Goal: Information Seeking & Learning: Learn about a topic

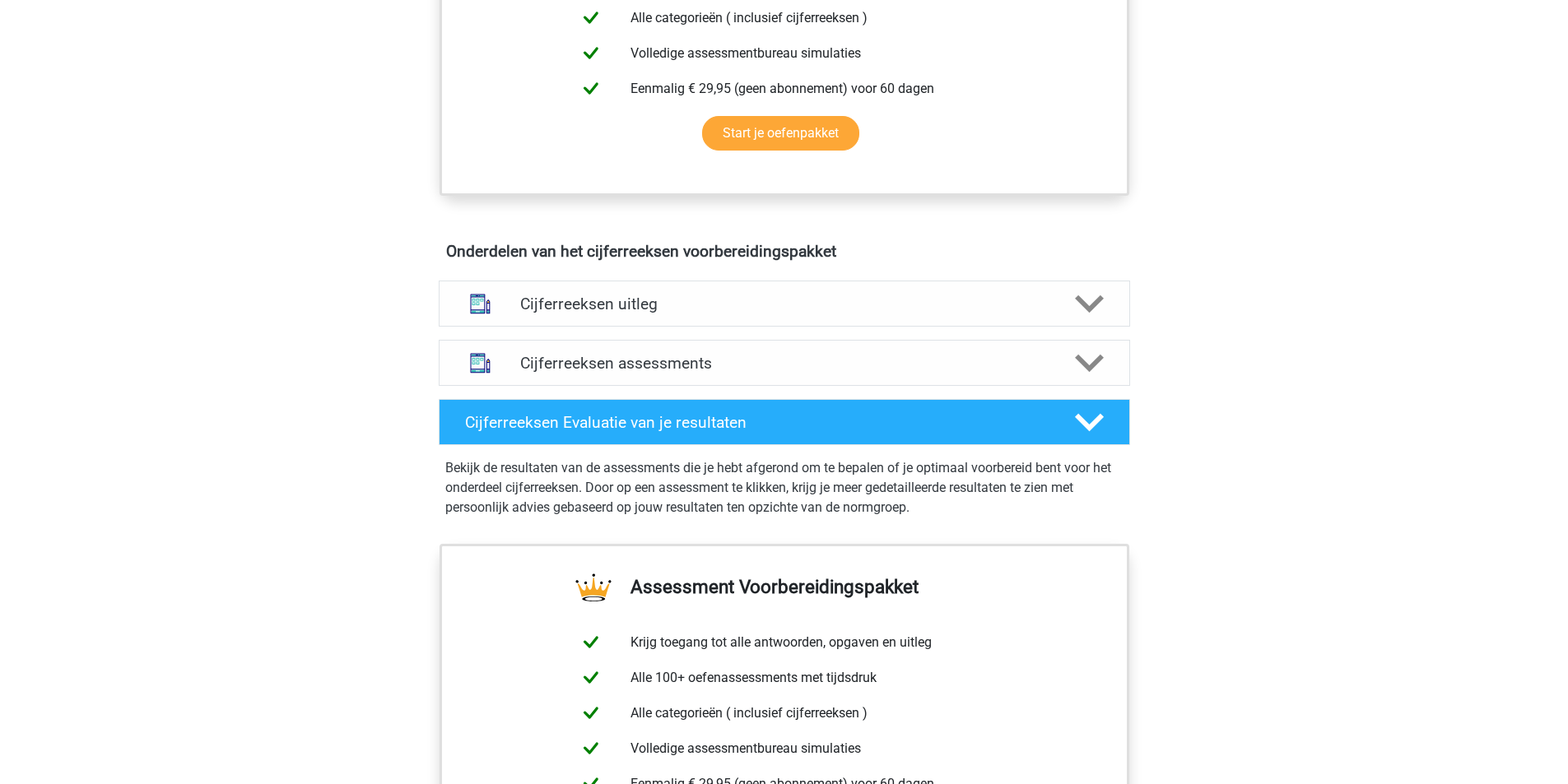
scroll to position [823, 0]
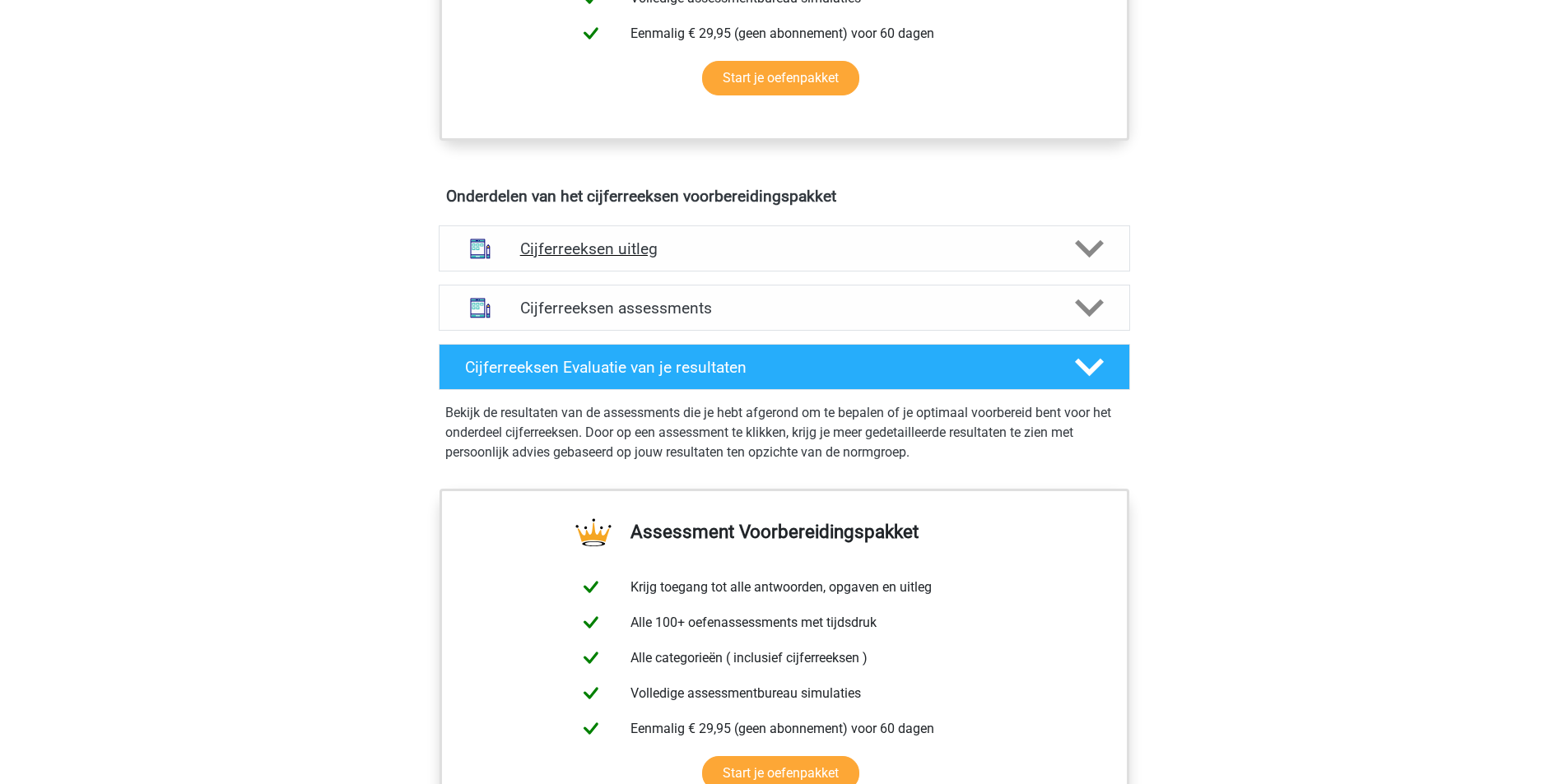
click at [1089, 263] on icon at bounding box center [1089, 249] width 29 height 29
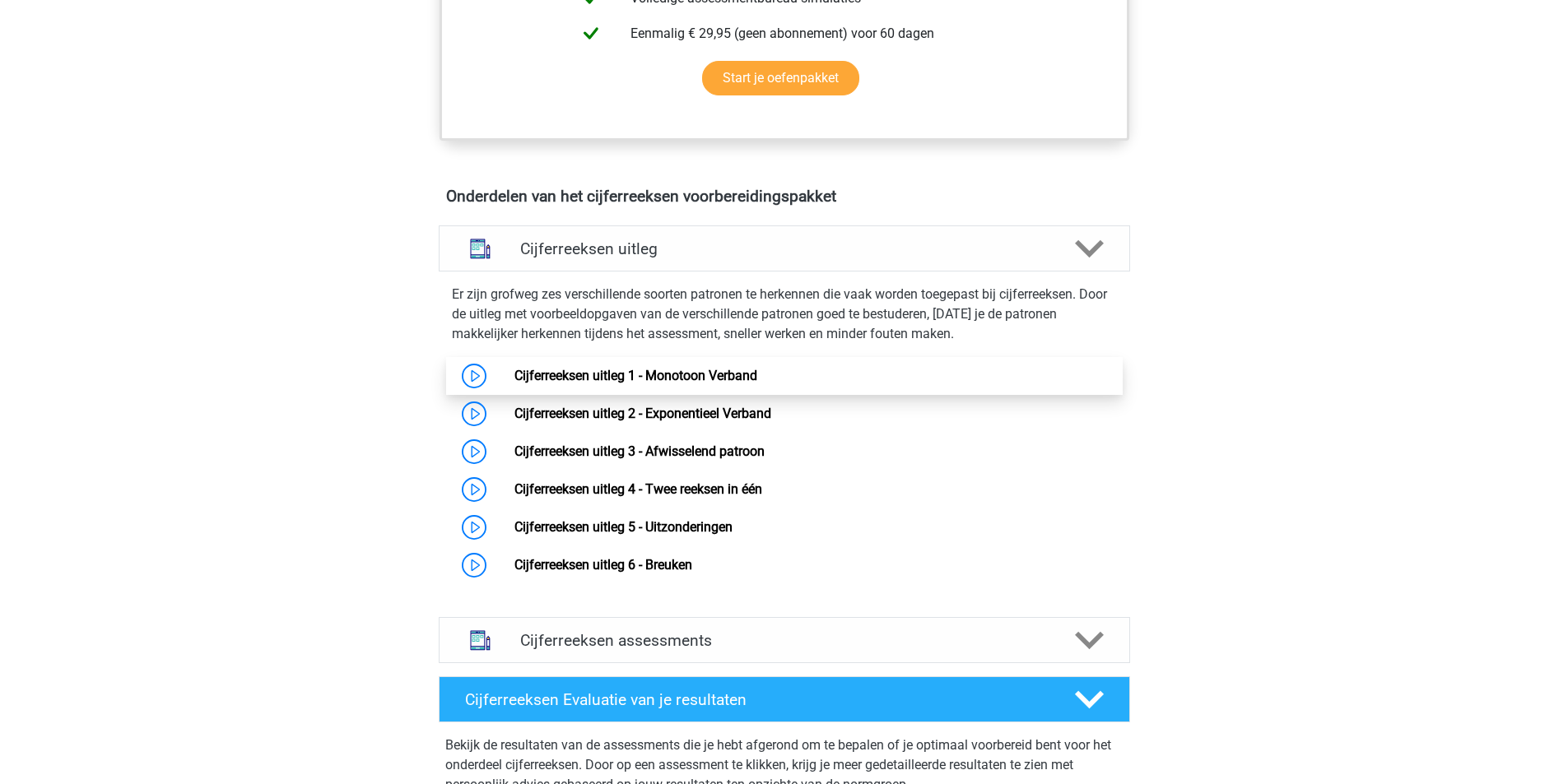
click at [581, 384] on link "Cijferreeksen uitleg 1 - Monotoon Verband" at bounding box center [635, 376] width 243 height 16
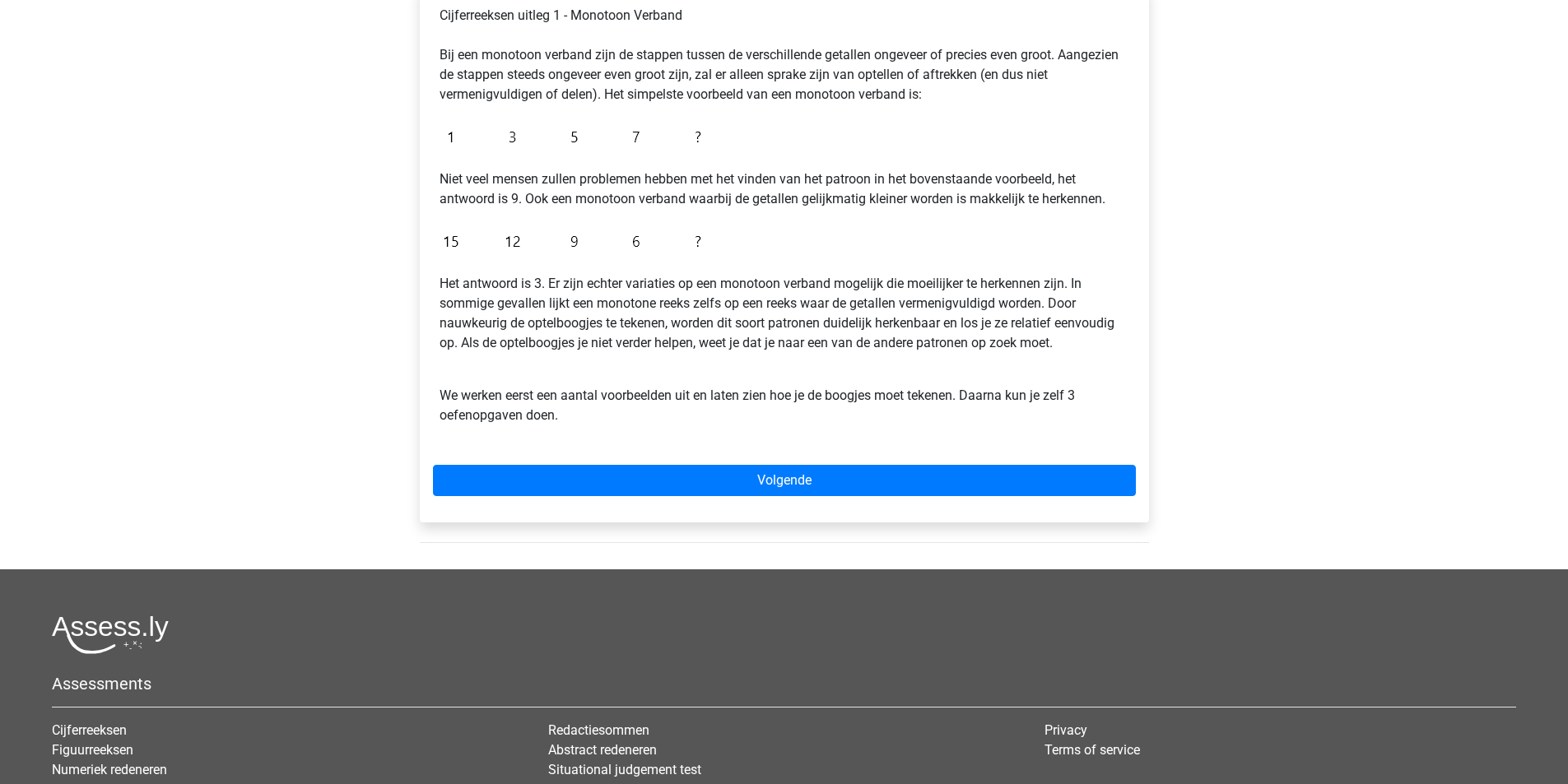
scroll to position [329, 0]
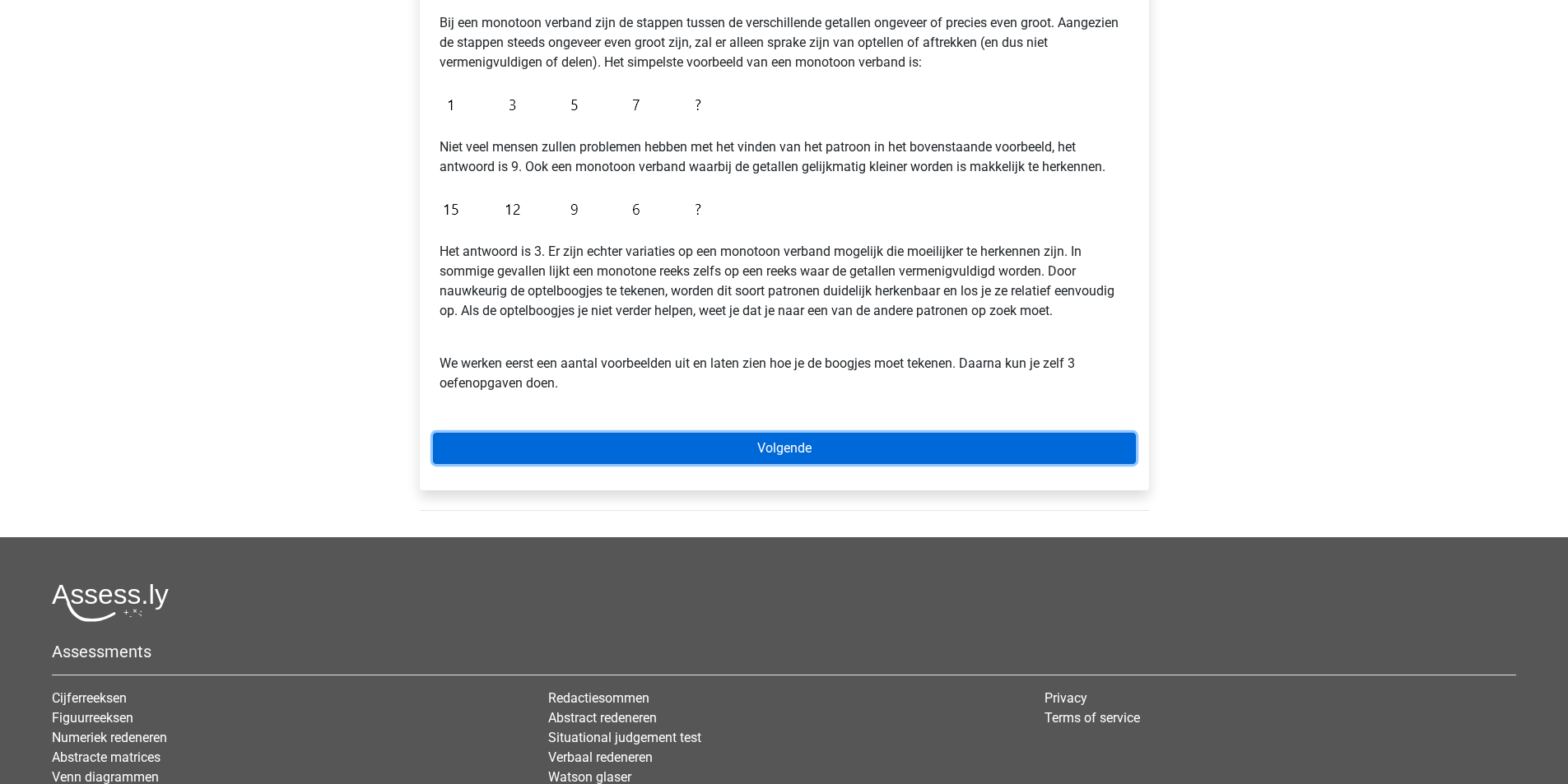
click at [760, 449] on link "Volgende" at bounding box center [784, 449] width 702 height 31
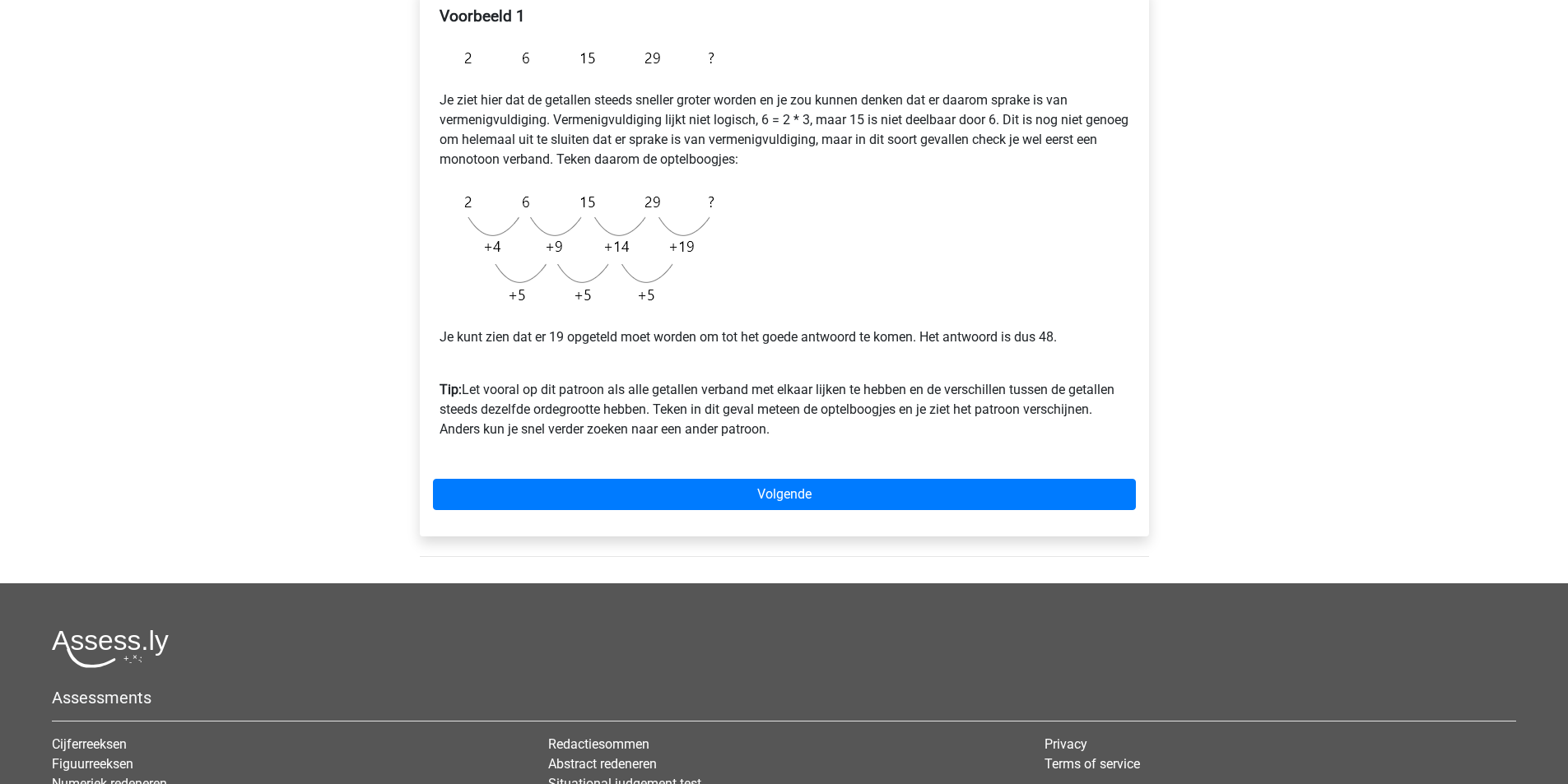
scroll to position [329, 0]
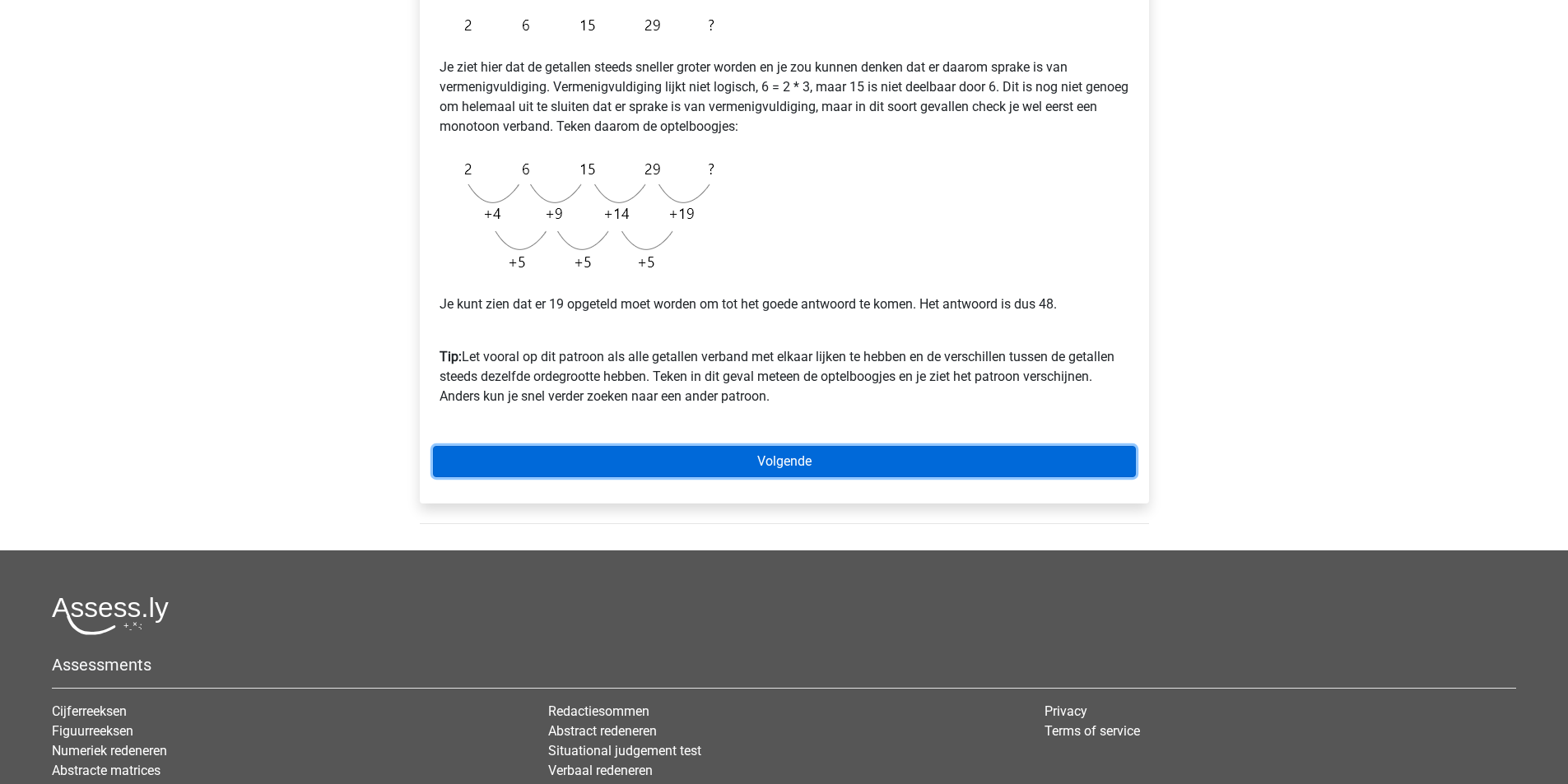
click at [788, 462] on link "Volgende" at bounding box center [784, 461] width 702 height 31
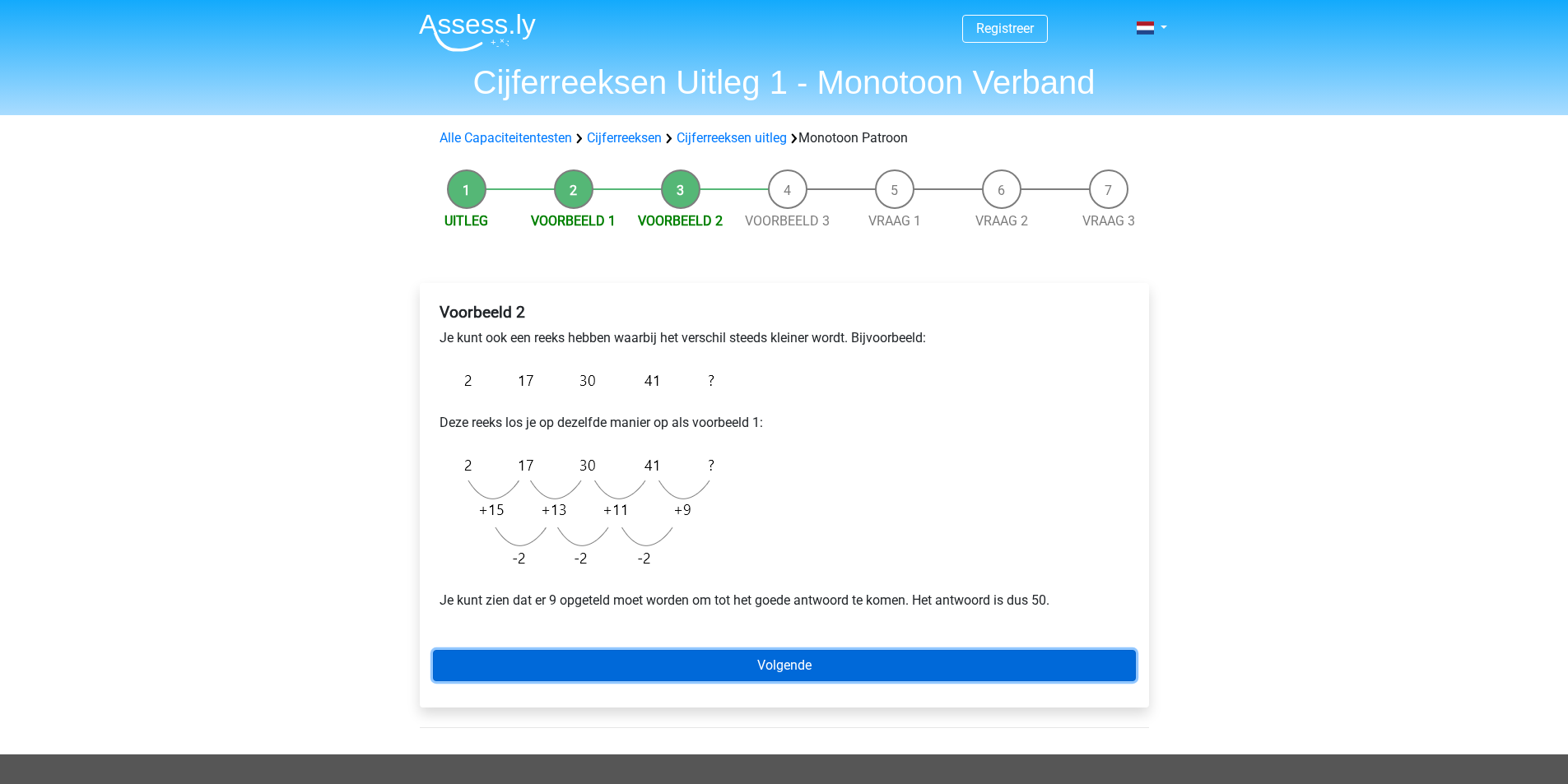
click at [776, 665] on link "Volgende" at bounding box center [784, 665] width 702 height 31
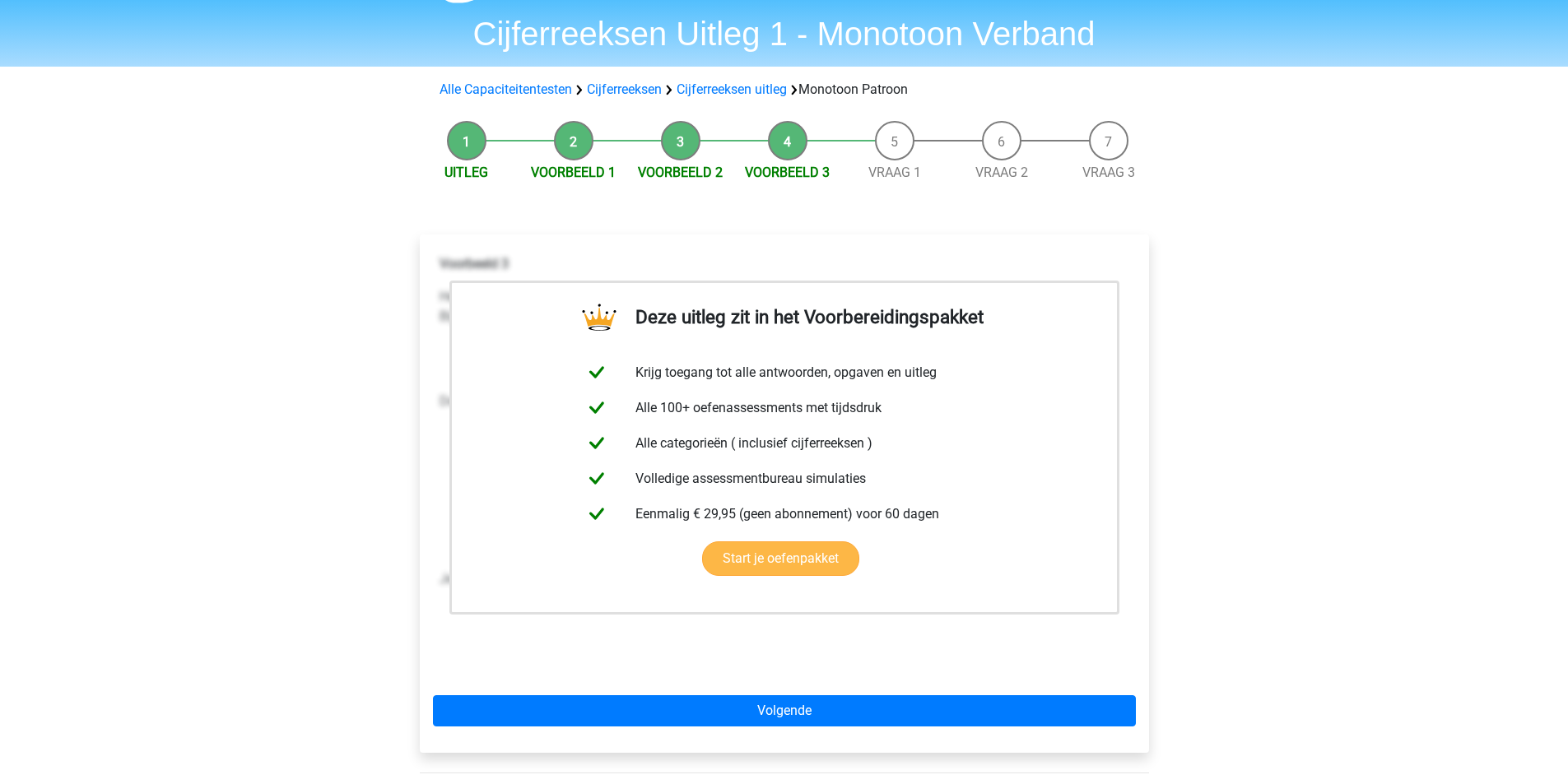
scroll to position [83, 0]
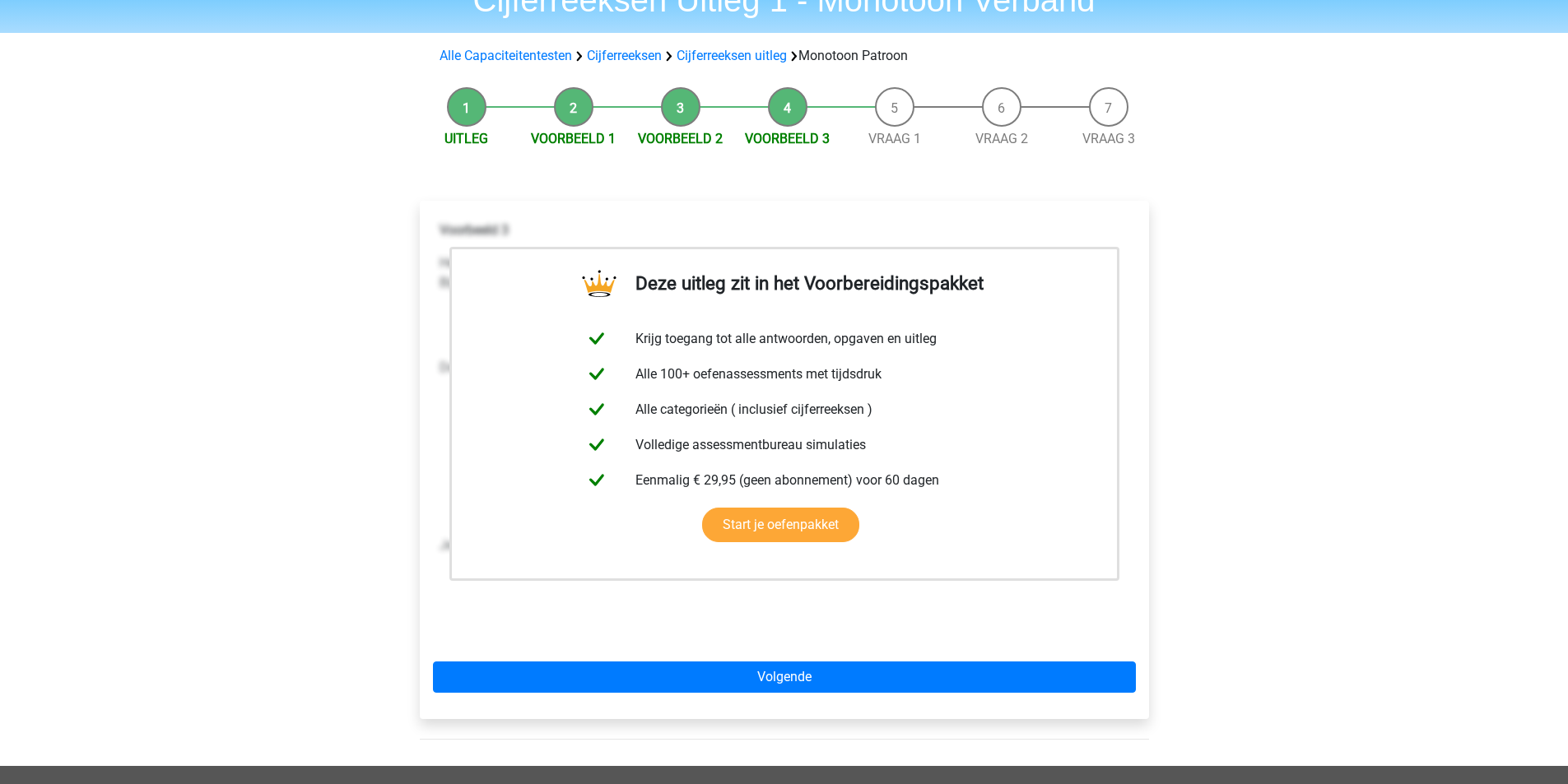
click at [1128, 222] on p "Voorbeeld 3" at bounding box center [784, 230] width 690 height 19
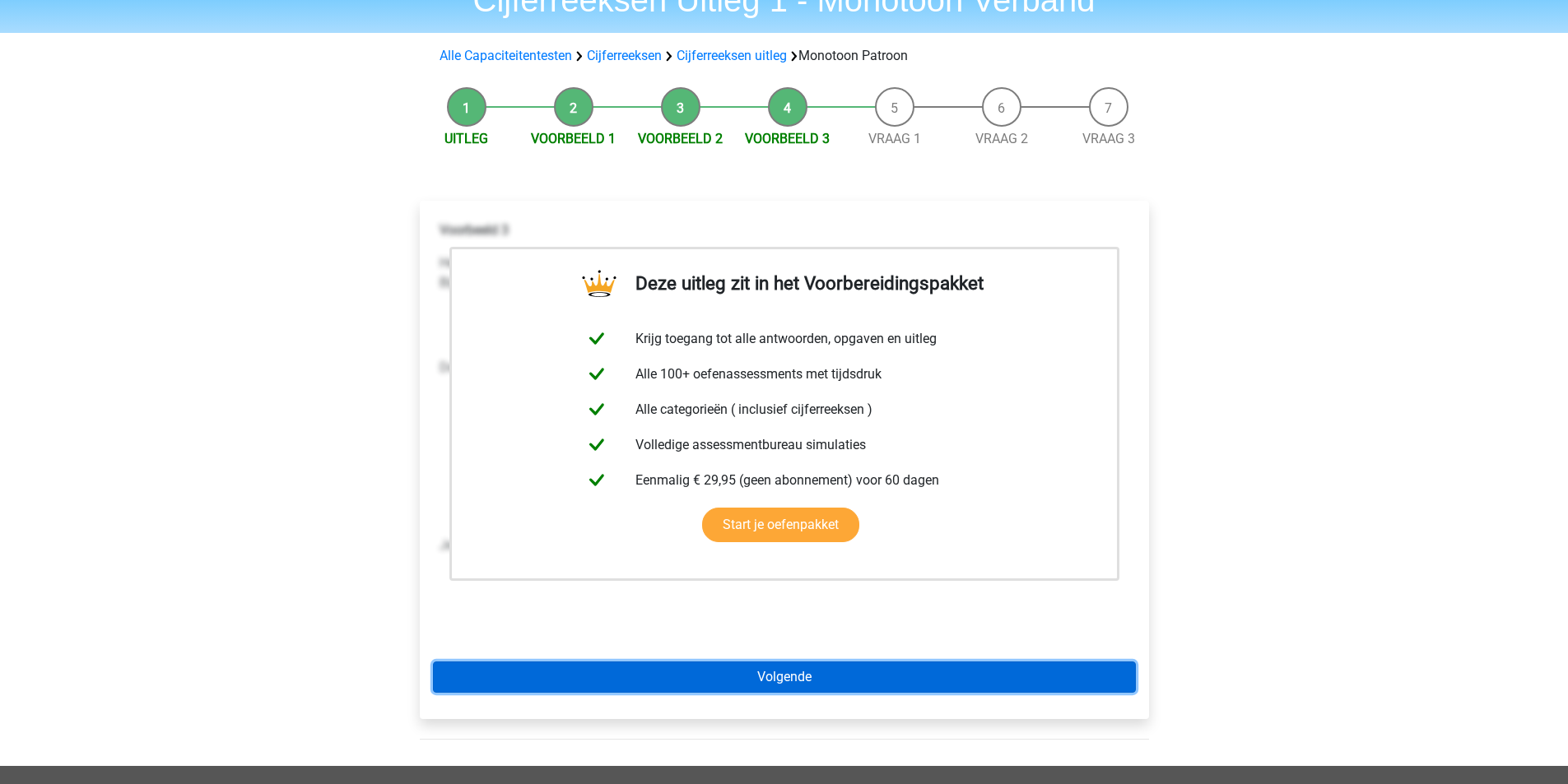
click at [765, 682] on link "Volgende" at bounding box center [784, 677] width 702 height 31
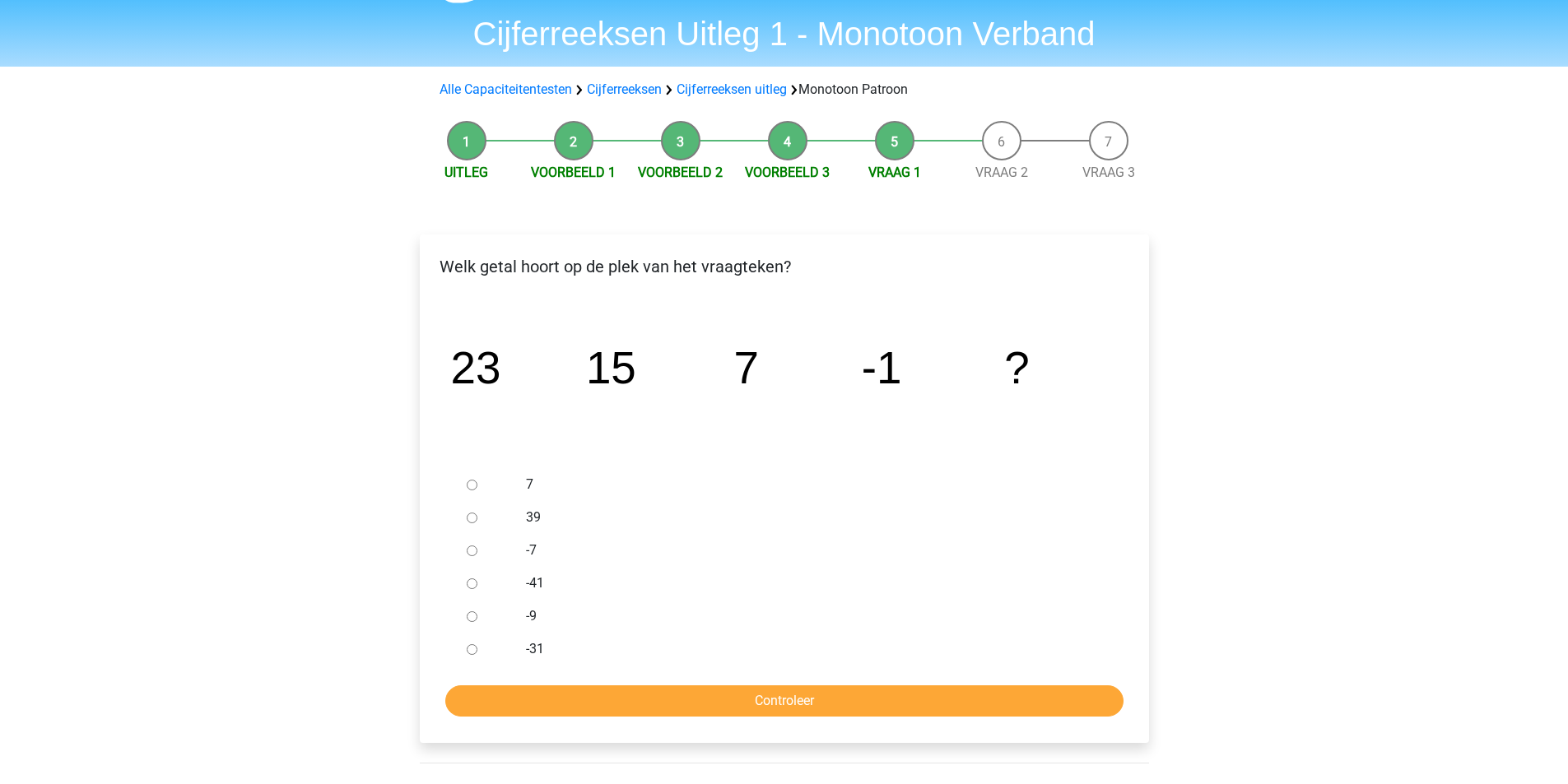
scroll to position [83, 0]
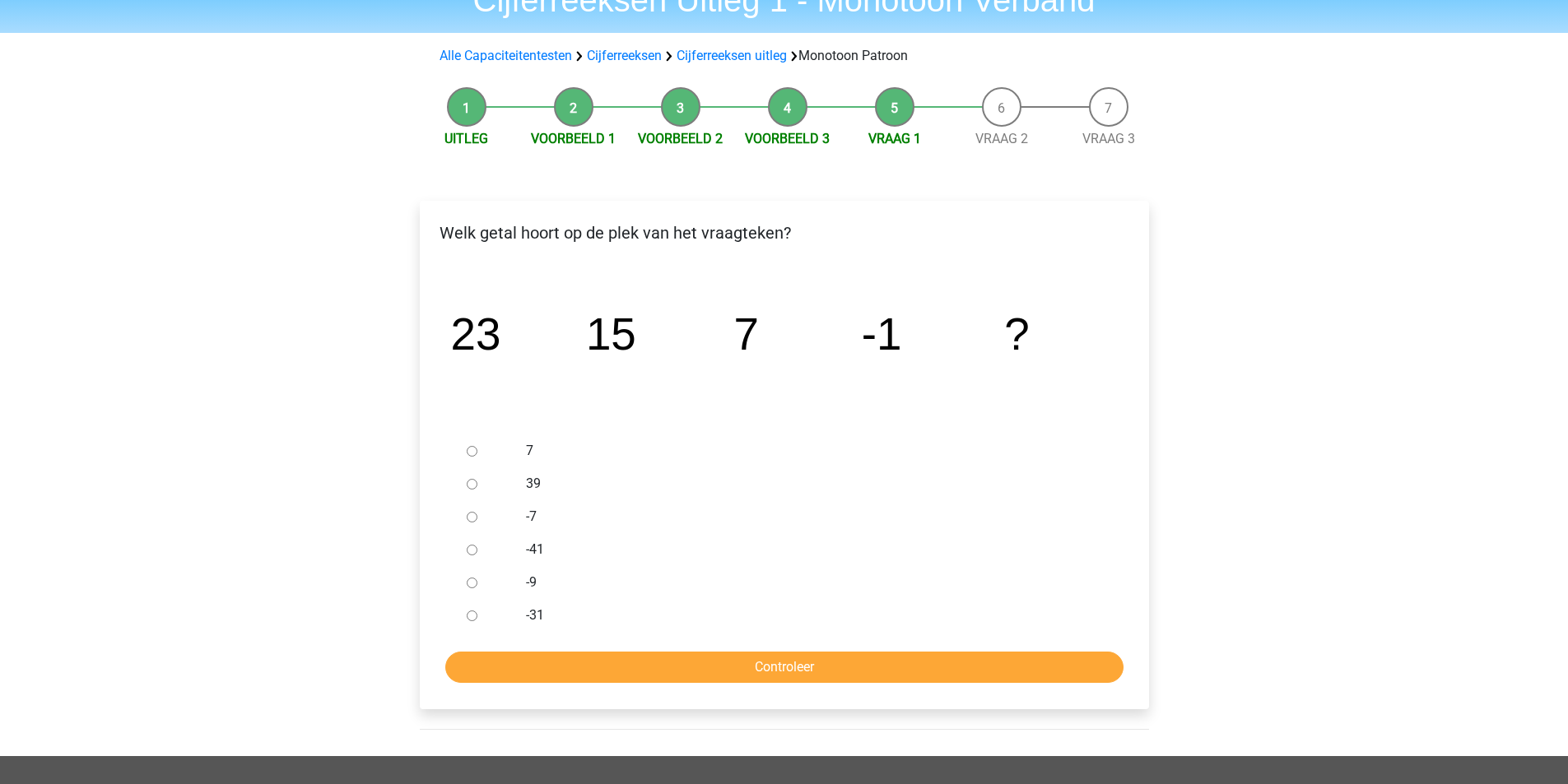
click at [472, 583] on input "-9" at bounding box center [471, 583] width 11 height 11
radio input "true"
click at [778, 669] on input "Controleer" at bounding box center [784, 667] width 678 height 31
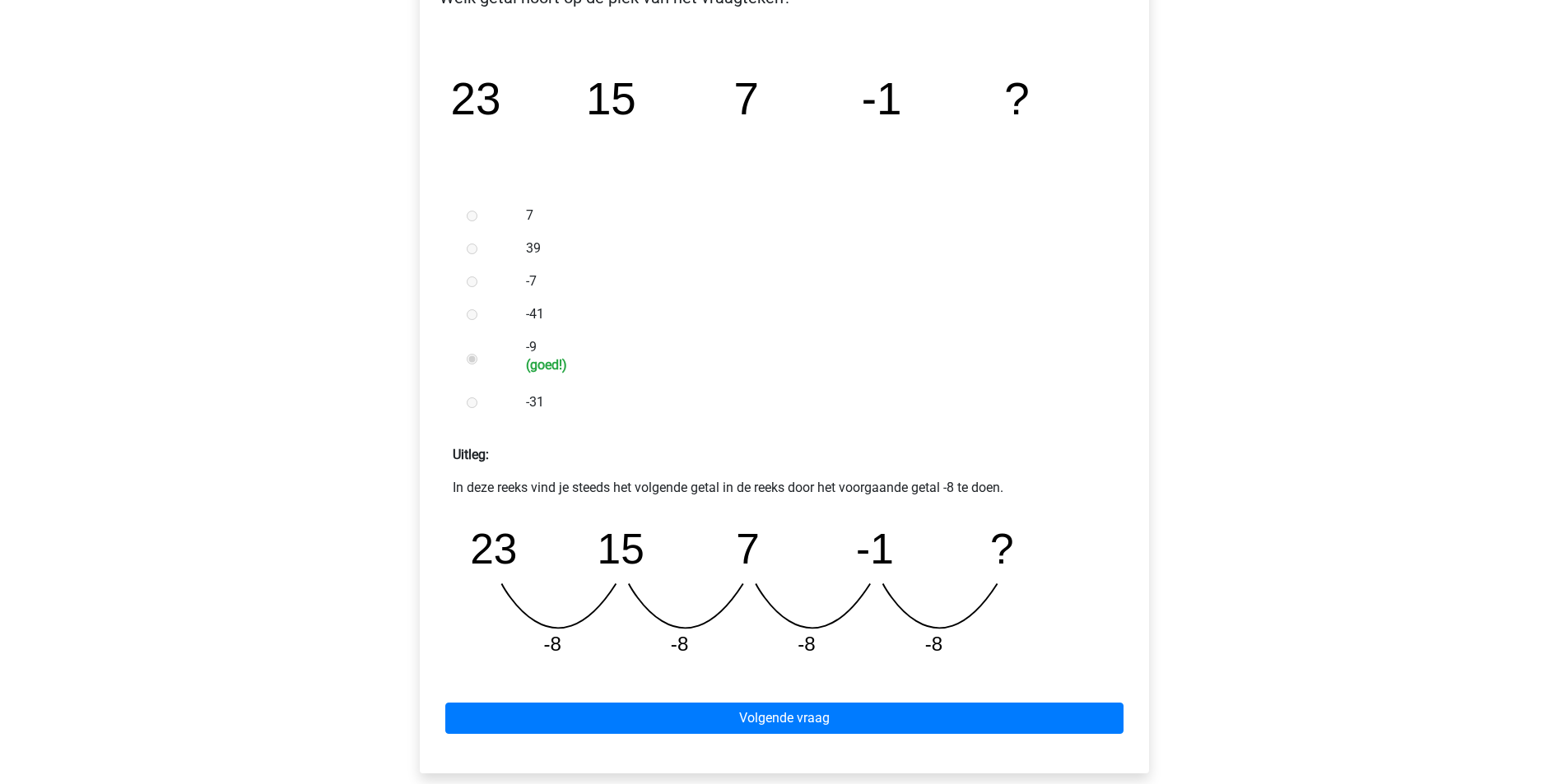
scroll to position [329, 0]
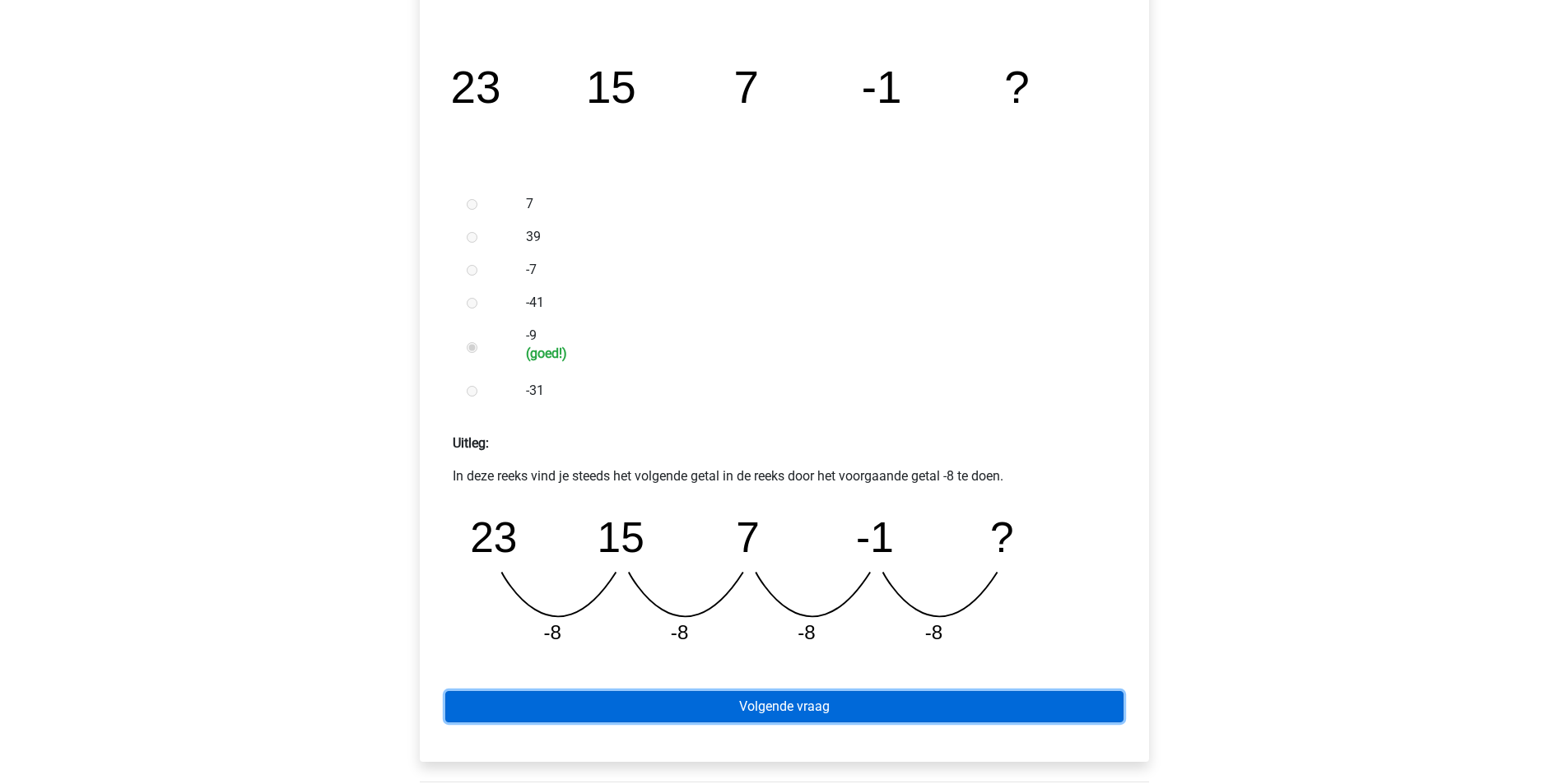
click at [768, 704] on link "Volgende vraag" at bounding box center [784, 706] width 678 height 31
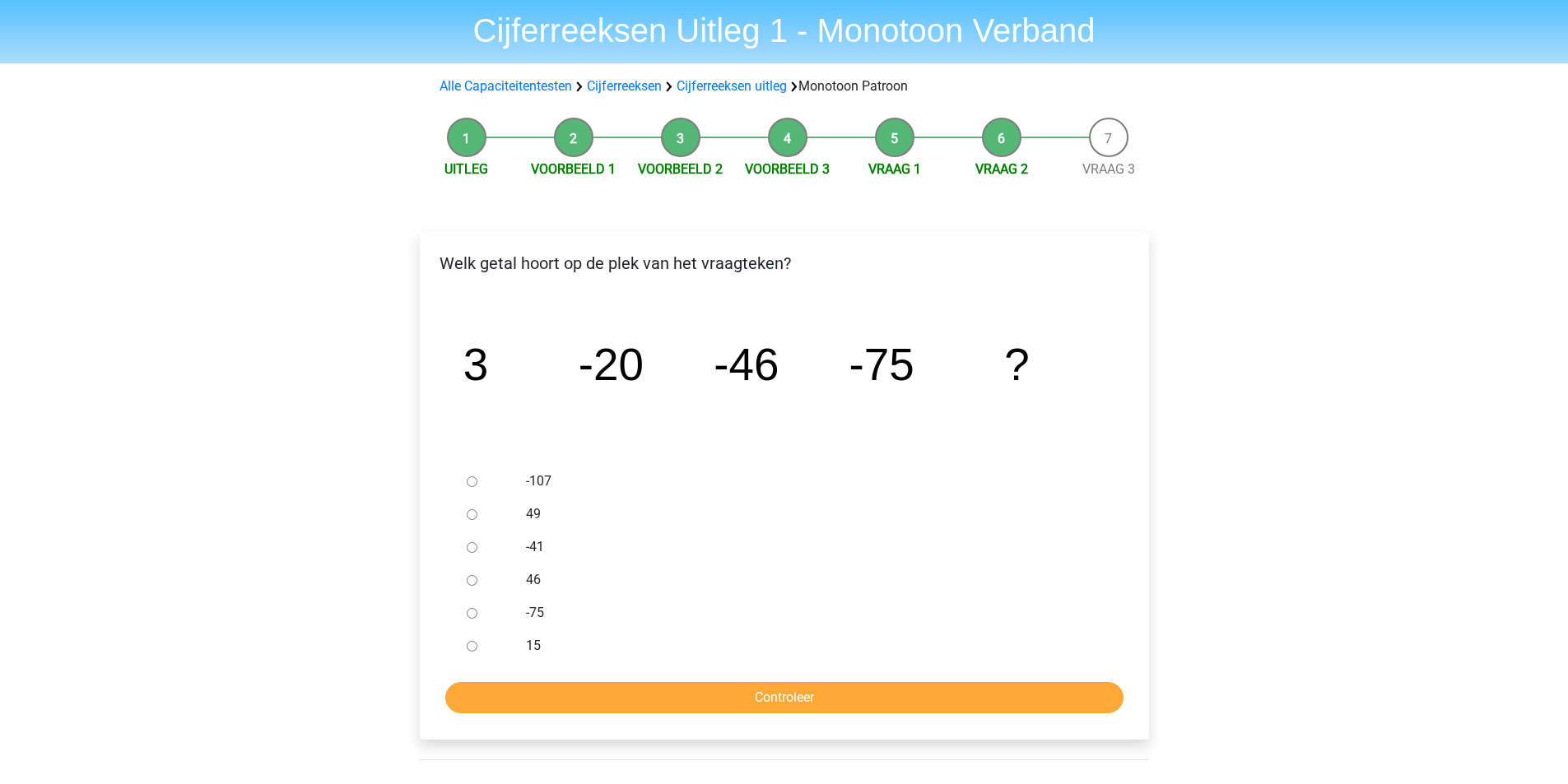
scroll to position [83, 0]
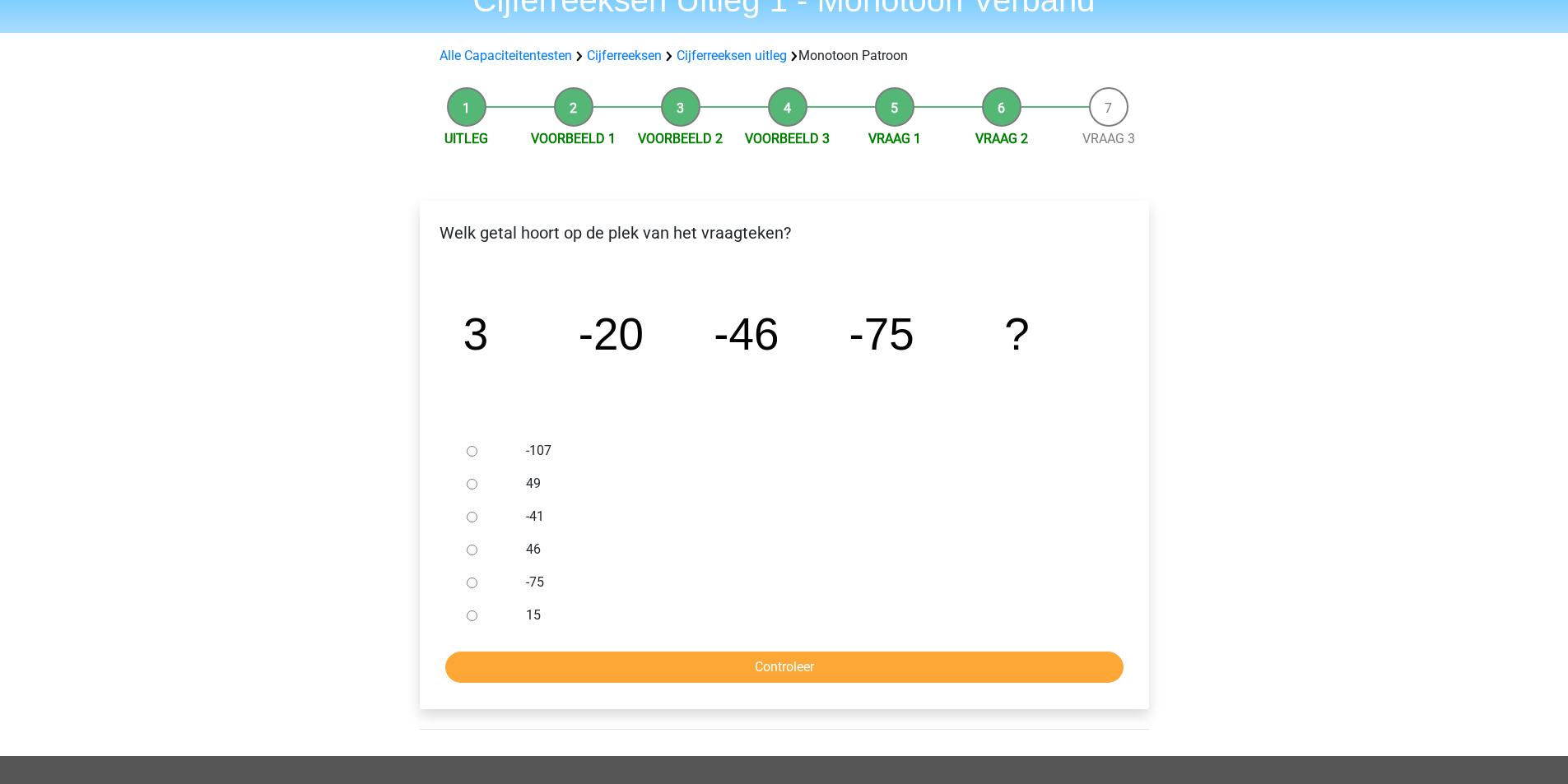
click at [469, 450] on input "-107" at bounding box center [471, 451] width 11 height 11
radio input "true"
click at [760, 666] on input "Controleer" at bounding box center [784, 667] width 678 height 31
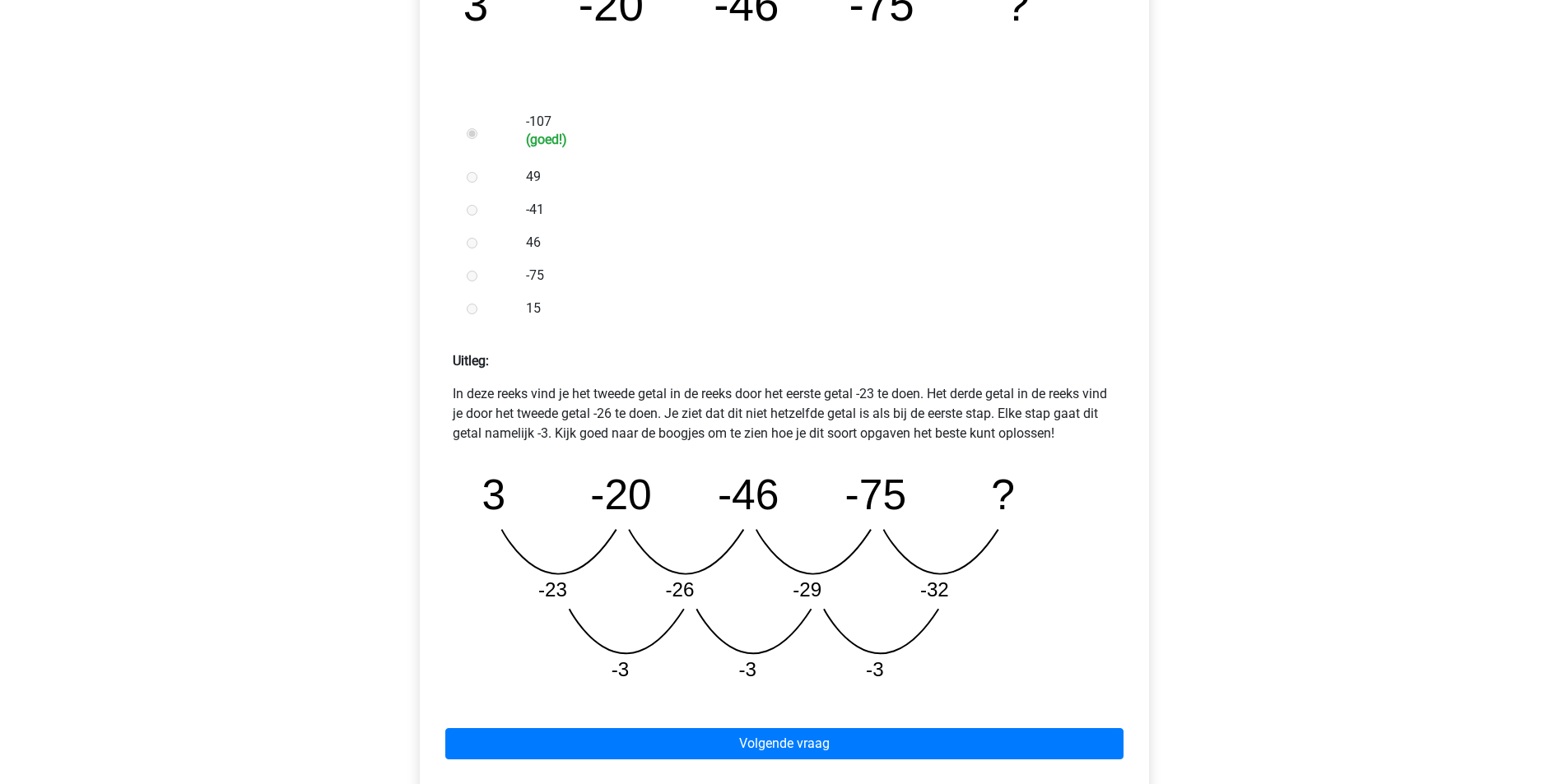
scroll to position [494, 0]
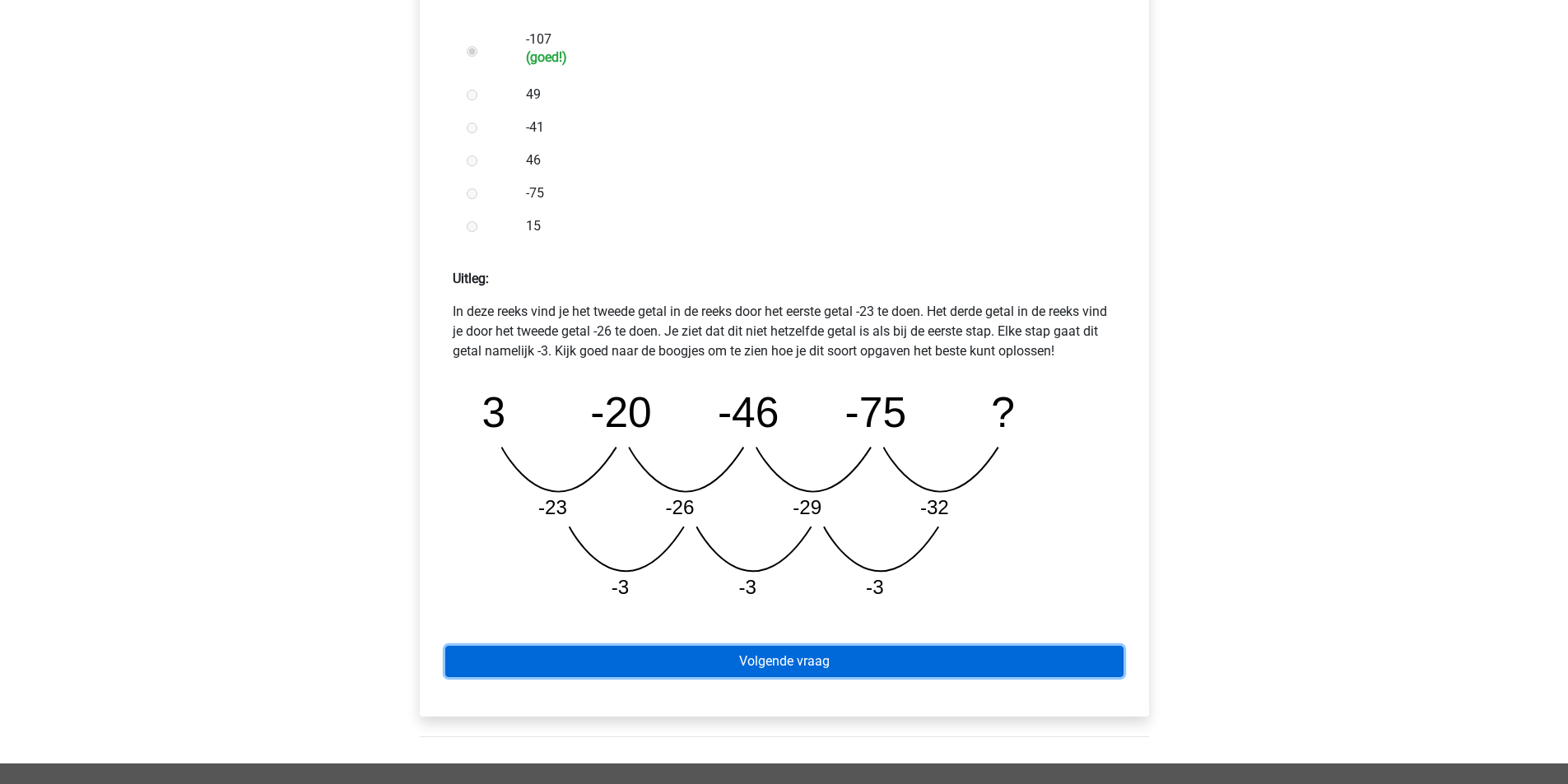
click at [762, 661] on link "Volgende vraag" at bounding box center [784, 662] width 678 height 31
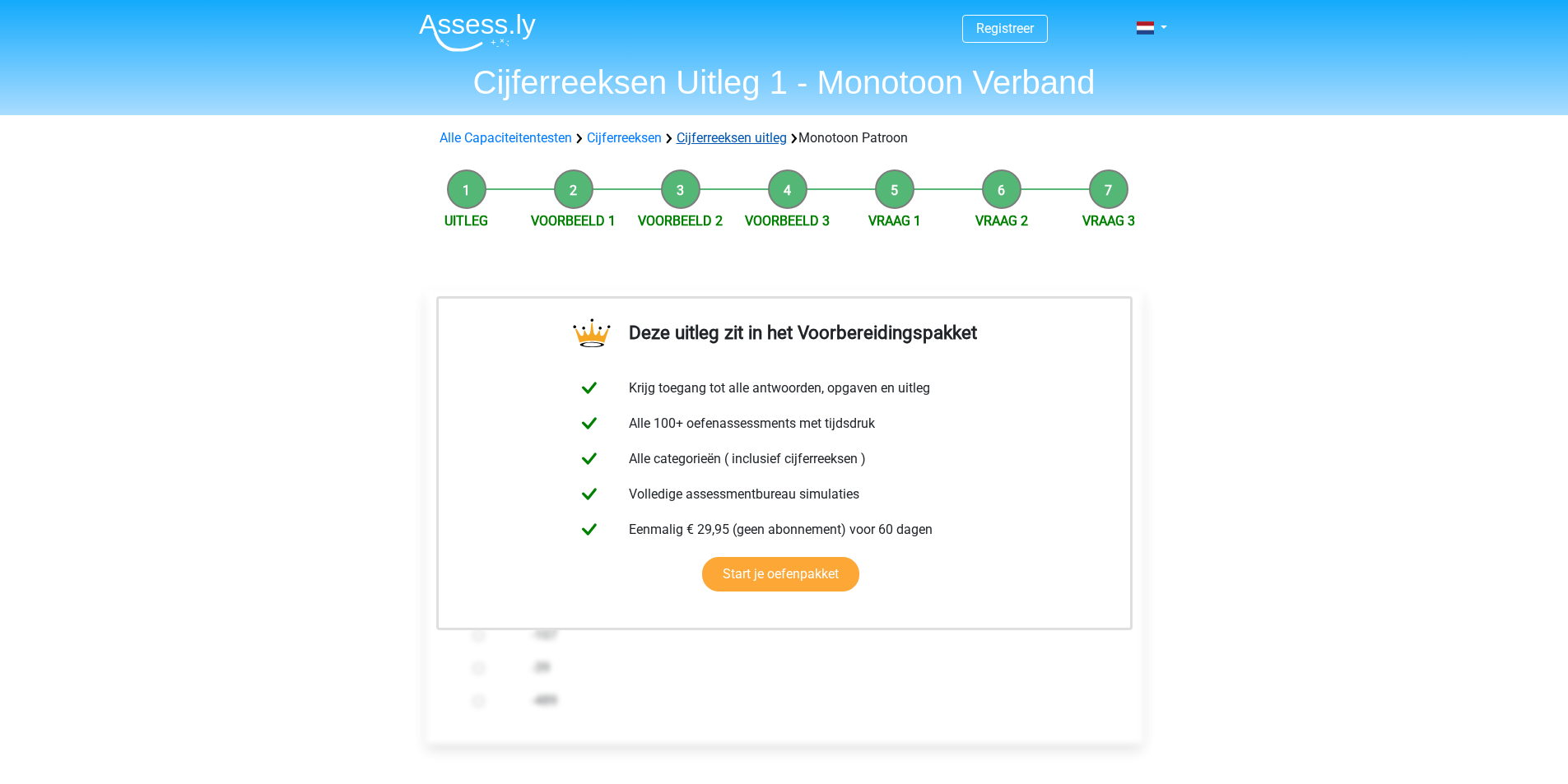
click at [726, 132] on link "Cijferreeksen uitleg" at bounding box center [731, 138] width 110 height 16
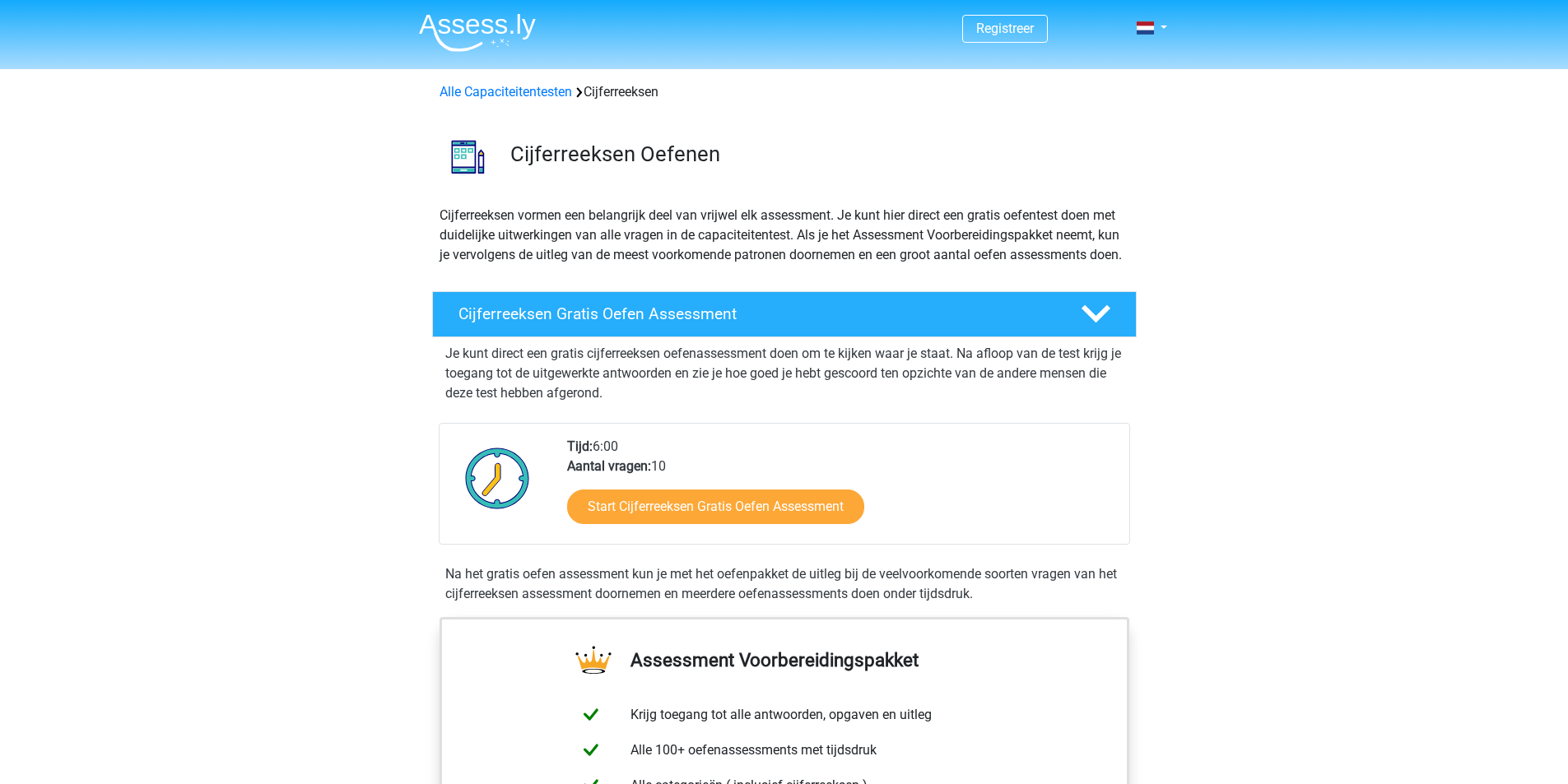
scroll to position [1062, 0]
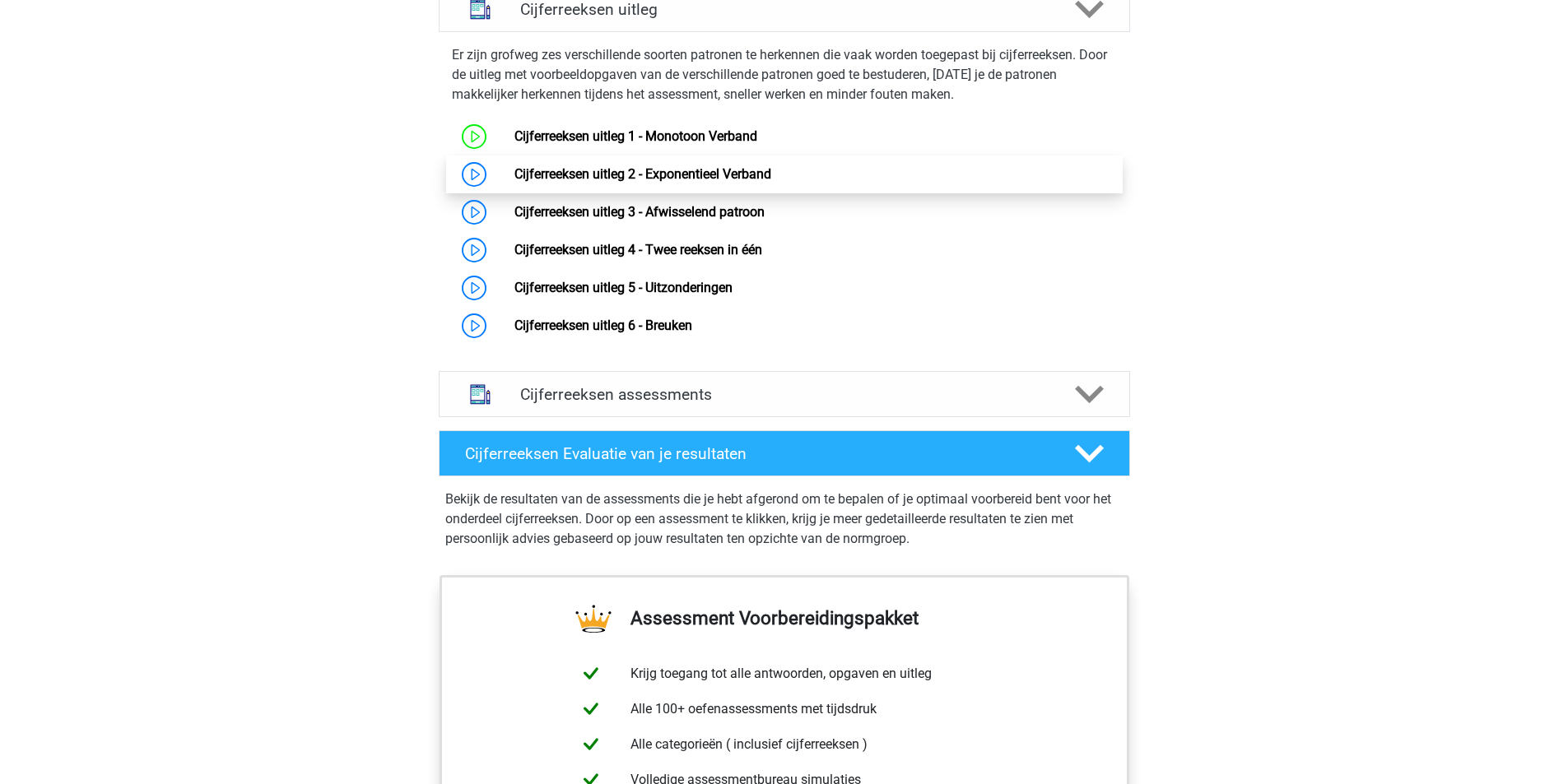
click at [653, 182] on link "Cijferreeksen uitleg 2 - Exponentieel Verband" at bounding box center [642, 174] width 256 height 16
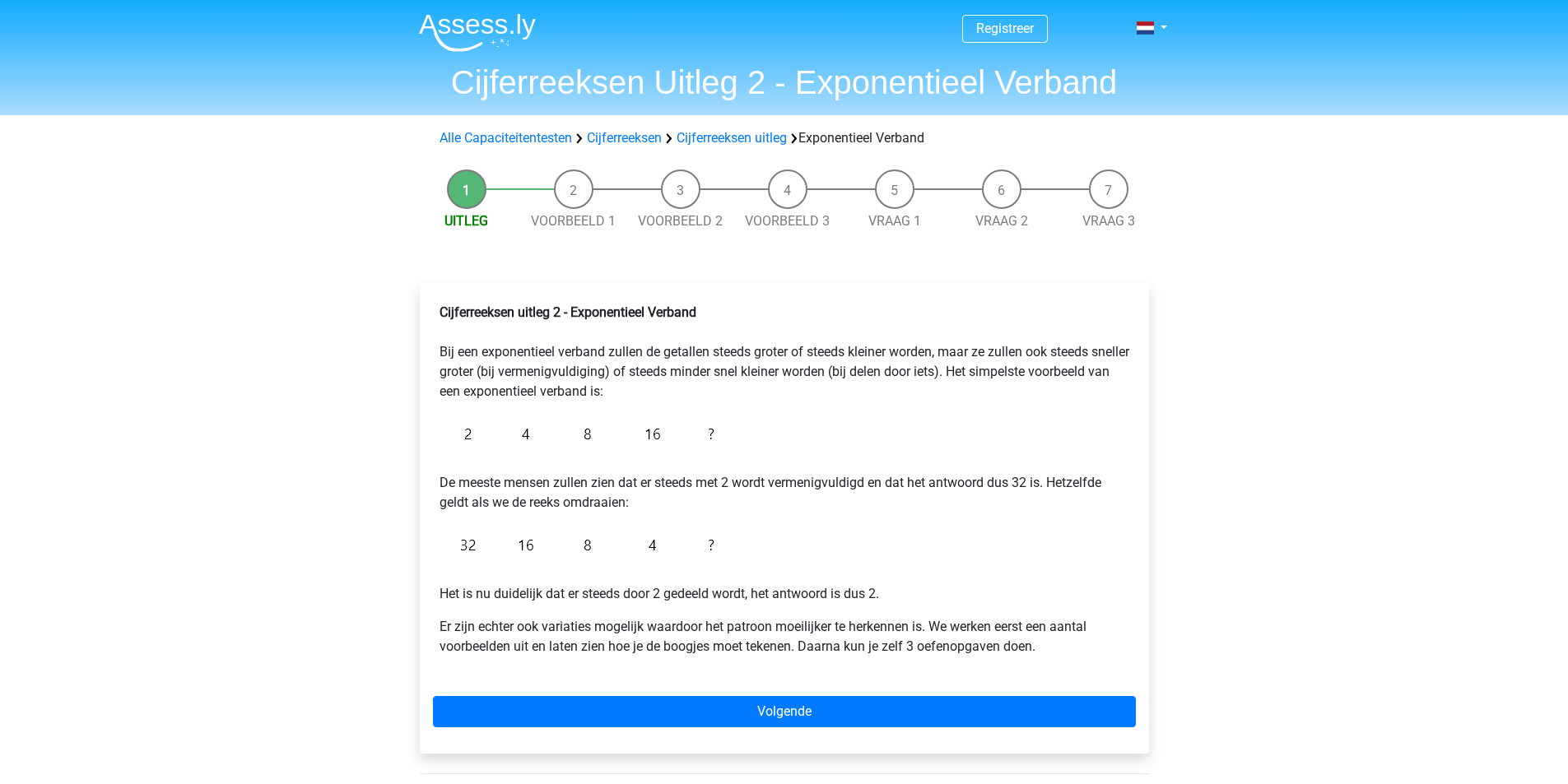
scroll to position [83, 0]
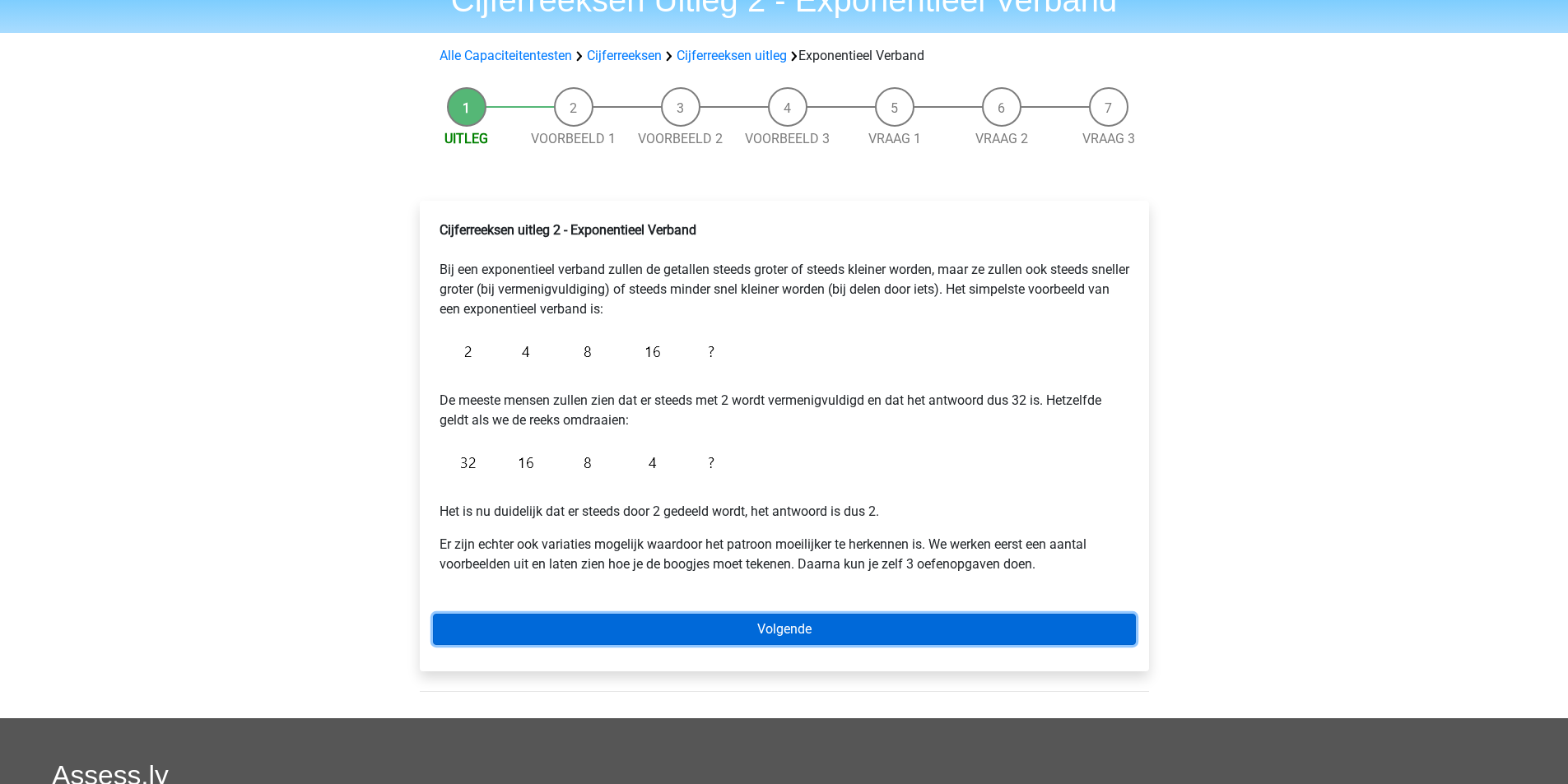
click at [759, 631] on link "Volgende" at bounding box center [784, 630] width 702 height 31
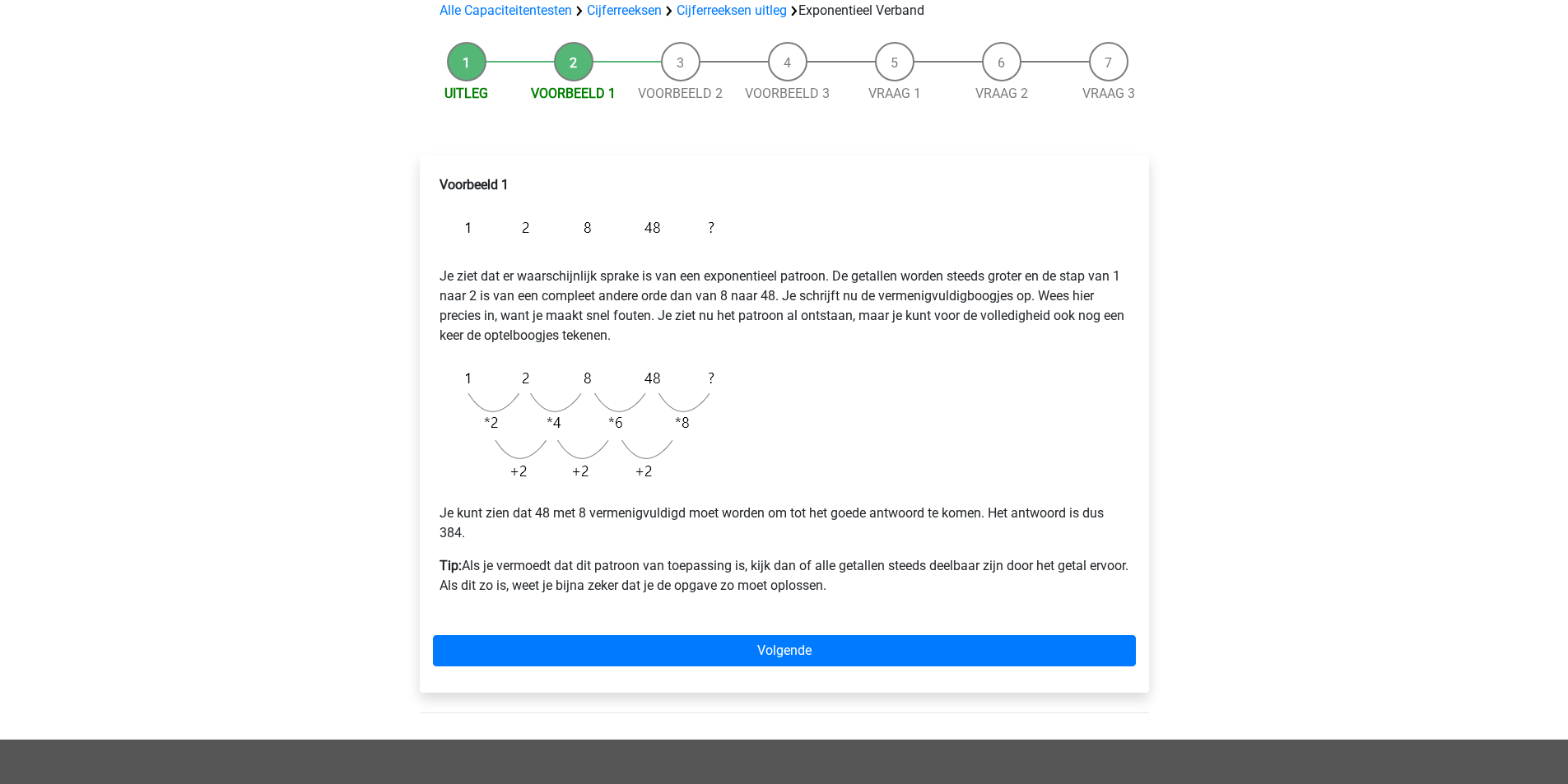
scroll to position [164, 0]
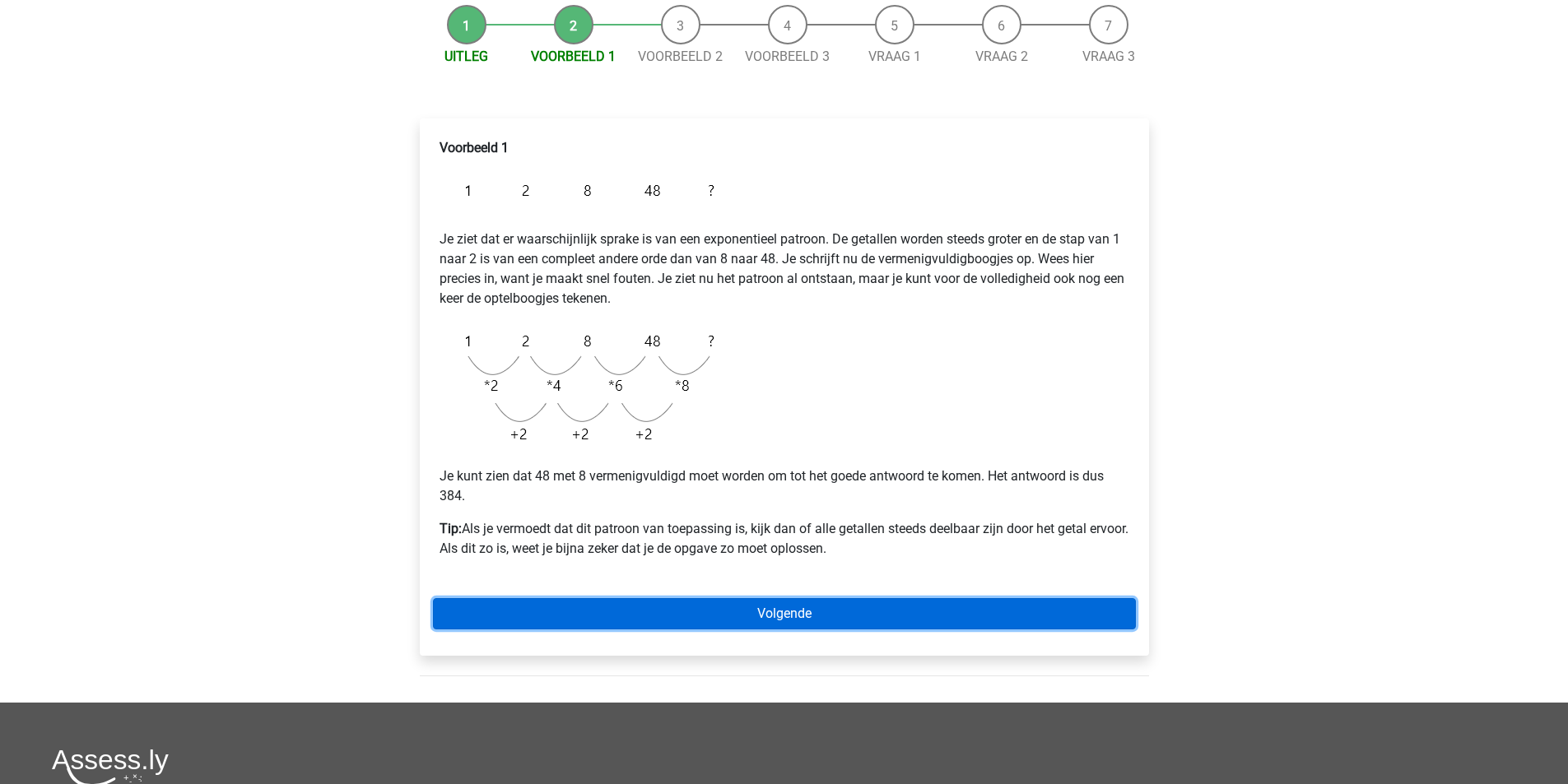
click at [886, 616] on link "Volgende" at bounding box center [784, 614] width 702 height 31
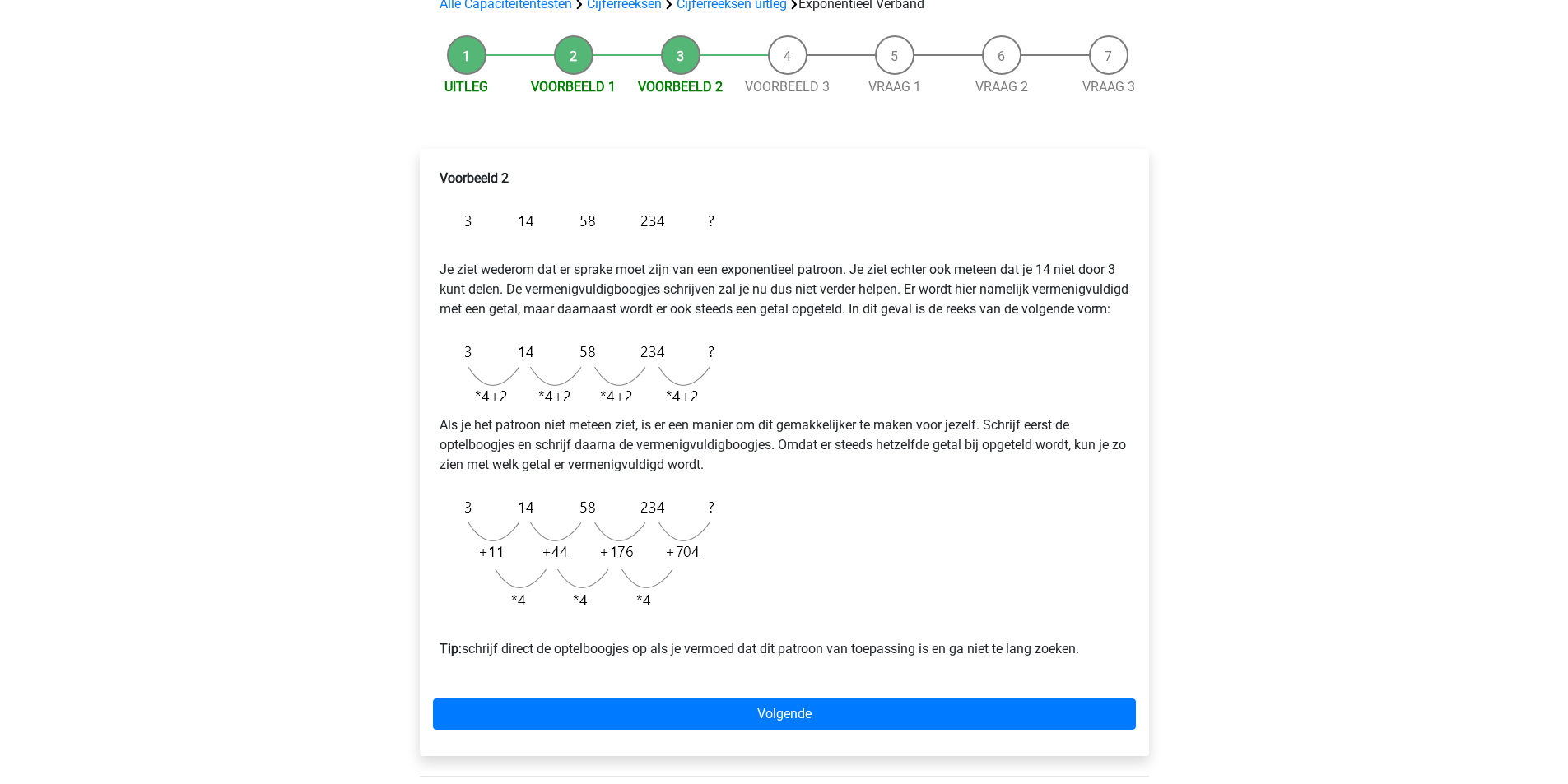
scroll to position [164, 0]
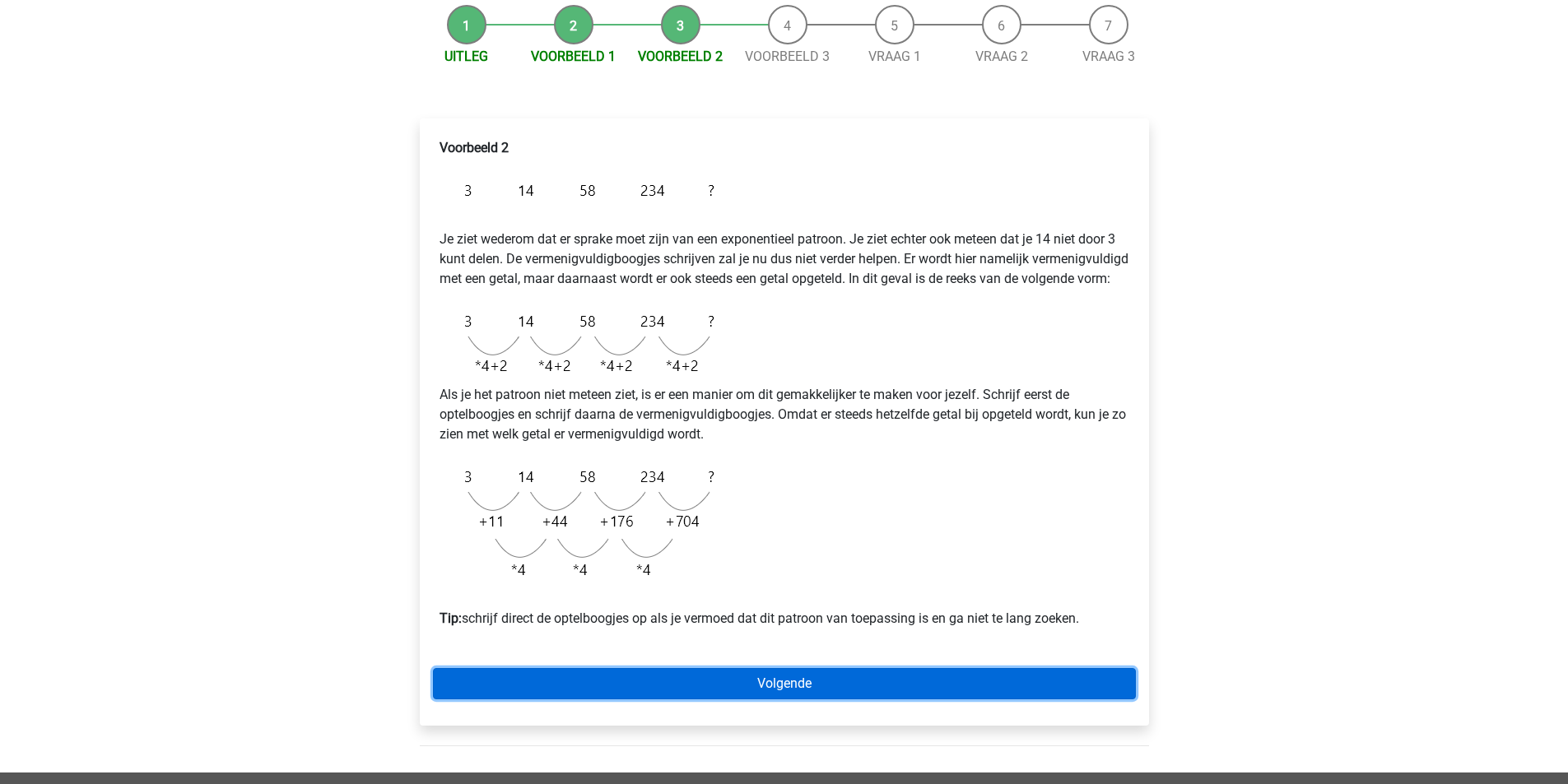
click at [802, 699] on link "Volgende" at bounding box center [784, 684] width 702 height 31
click at [774, 698] on link "Volgende" at bounding box center [784, 684] width 702 height 31
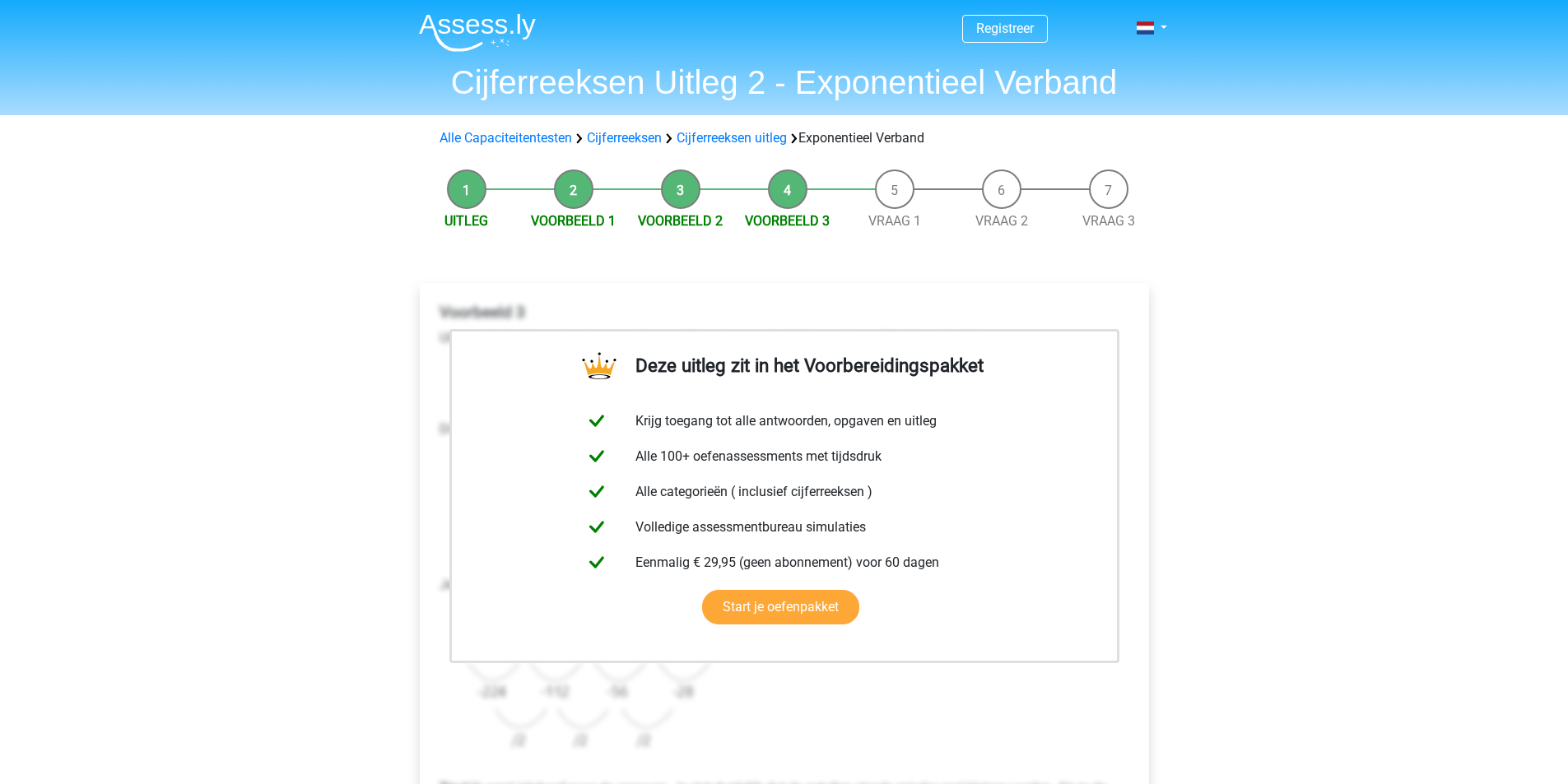
click at [1171, 404] on div "Uitleg Voorbeeld 1 Voorbeeld 2 Voorbeeld 3 Vraag 1 Vraag 2 Vraag 3 Deze uitleg …" at bounding box center [784, 562] width 782 height 801
click at [1132, 293] on div "Deze uitleg zit in het Voorbereidingspakket Krijg toegang tot alle antwoorden, …" at bounding box center [784, 598] width 729 height 632
click at [1212, 340] on div "Registreer Nederlands English" at bounding box center [784, 699] width 1568 height 1397
click at [859, 590] on link "Start je oefenpakket" at bounding box center [780, 607] width 157 height 35
click at [897, 183] on li "Vraag 1" at bounding box center [895, 200] width 107 height 62
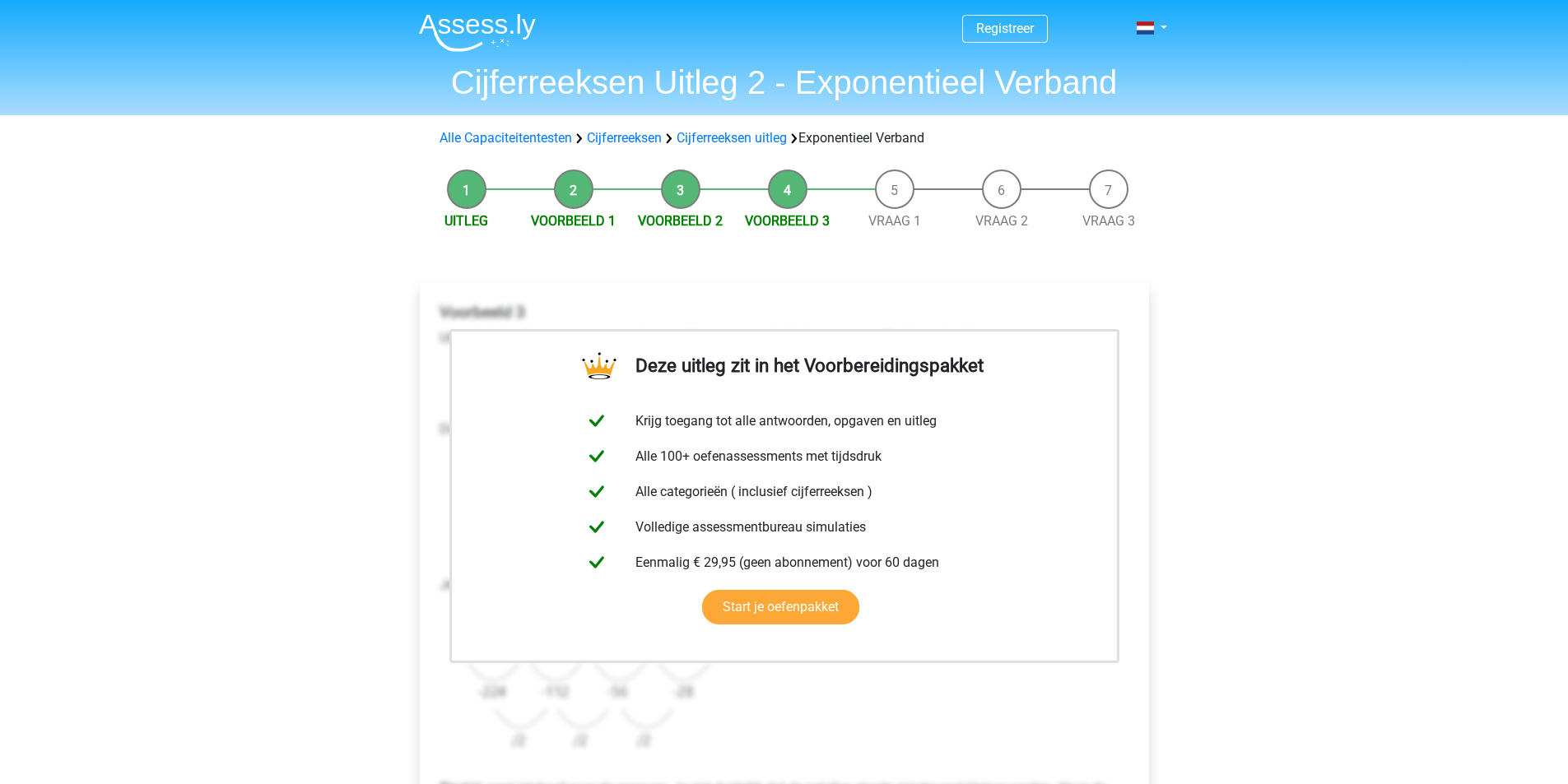
click at [897, 183] on li "Vraag 1" at bounding box center [895, 200] width 107 height 62
click at [767, 133] on link "Cijferreeksen uitleg" at bounding box center [731, 138] width 110 height 16
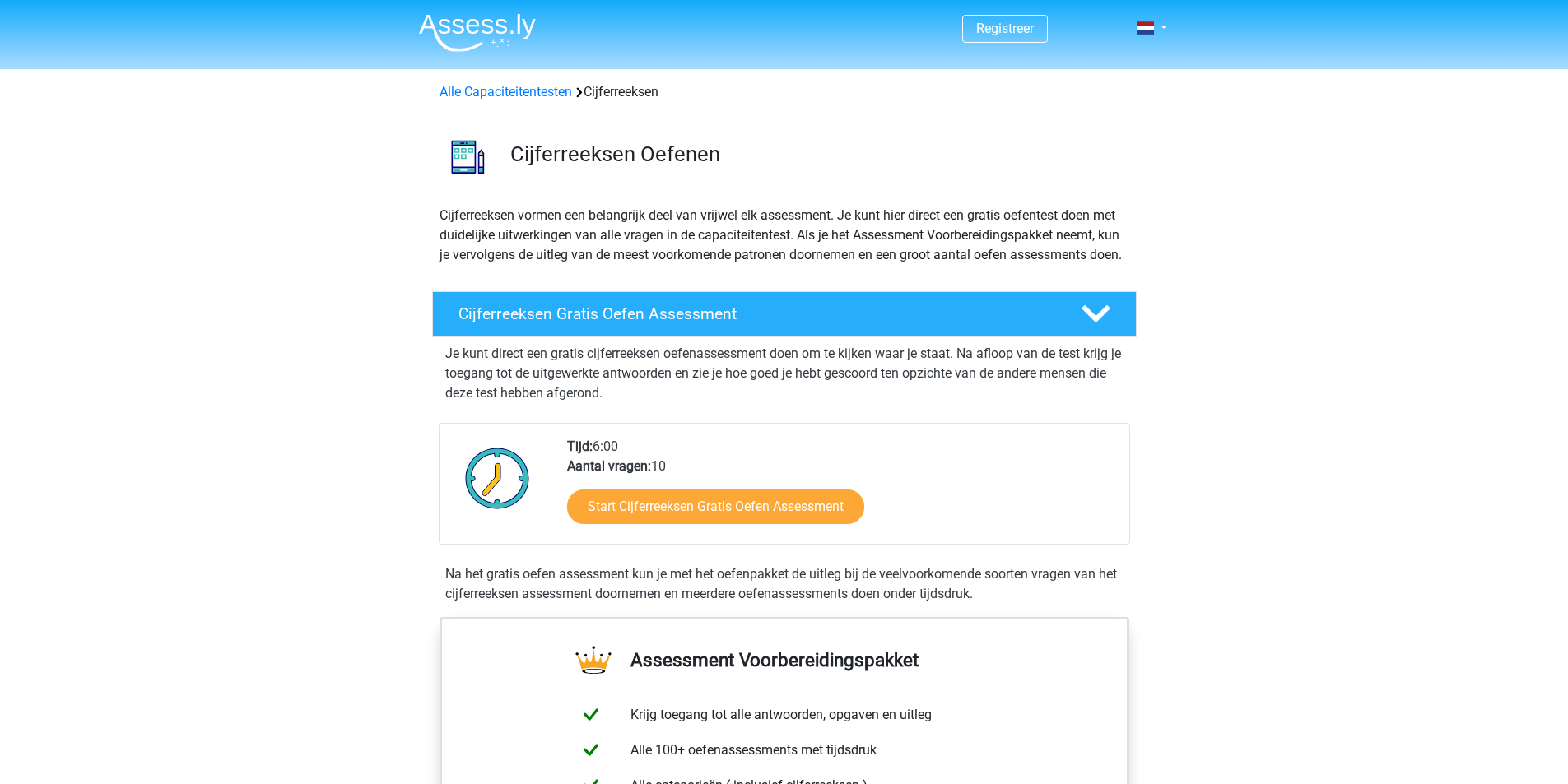
scroll to position [1062, 0]
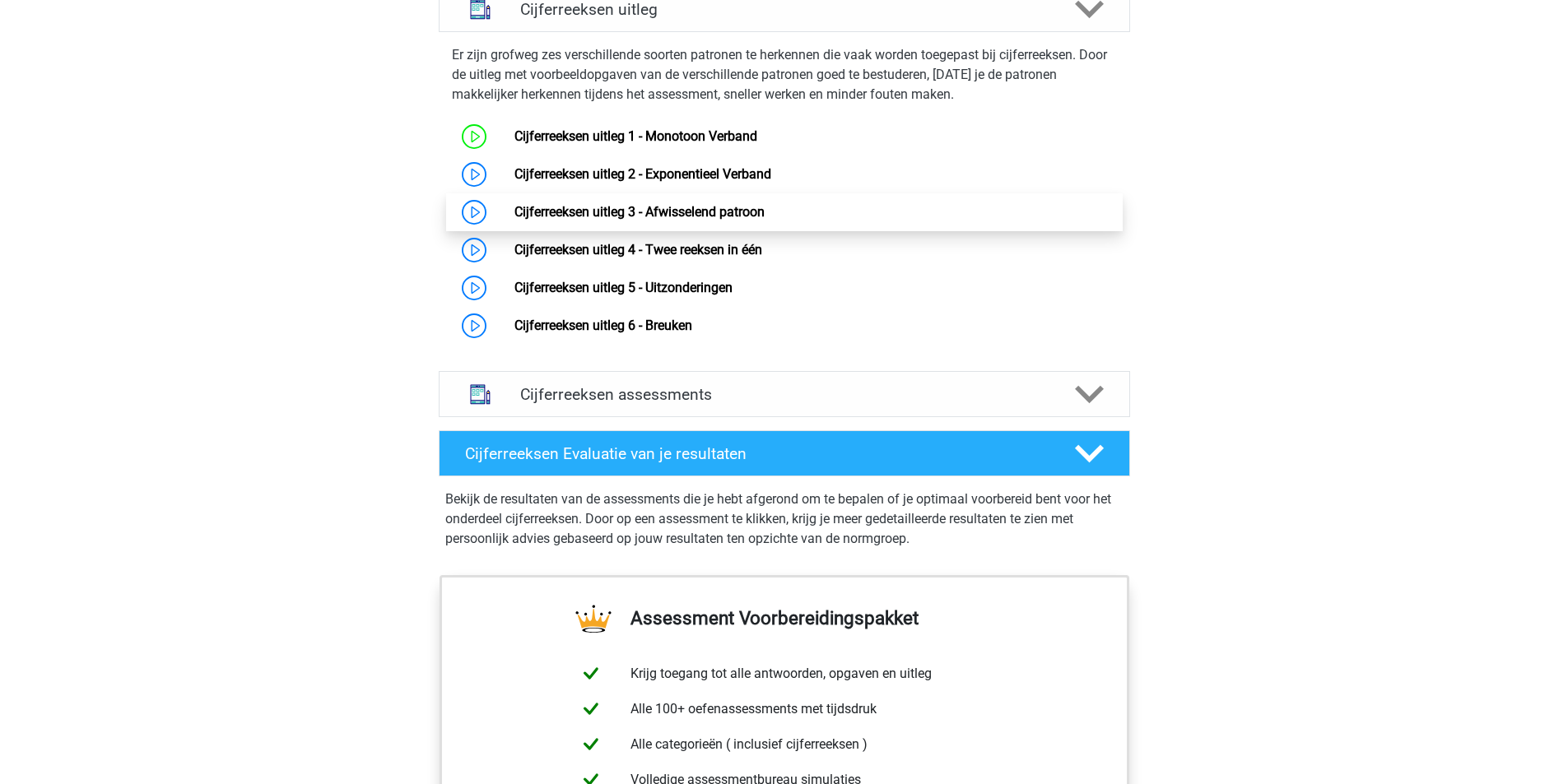
click at [642, 220] on link "Cijferreeksen uitleg 3 - Afwisselend patroon" at bounding box center [638, 212] width 250 height 16
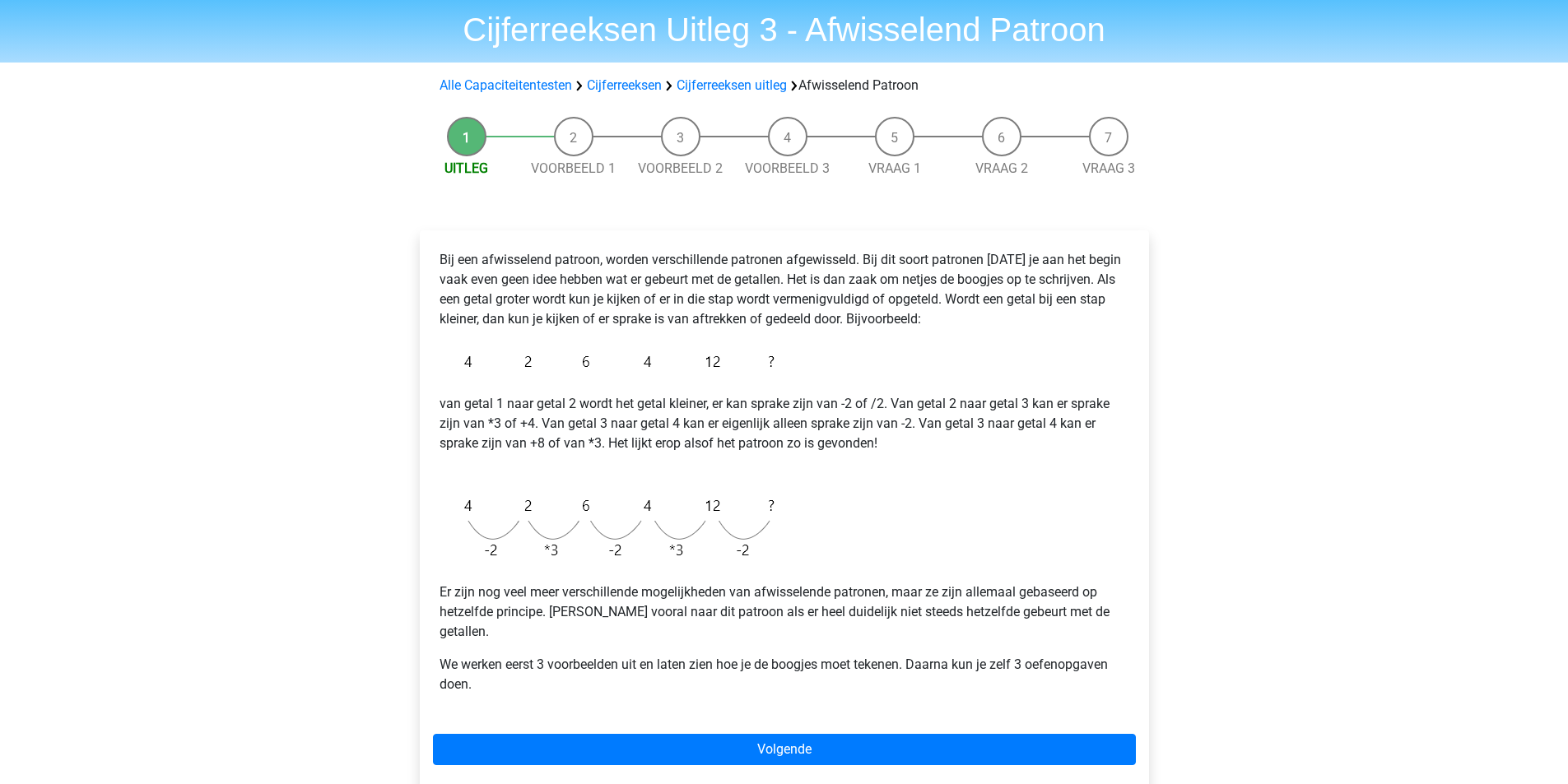
scroll to position [83, 0]
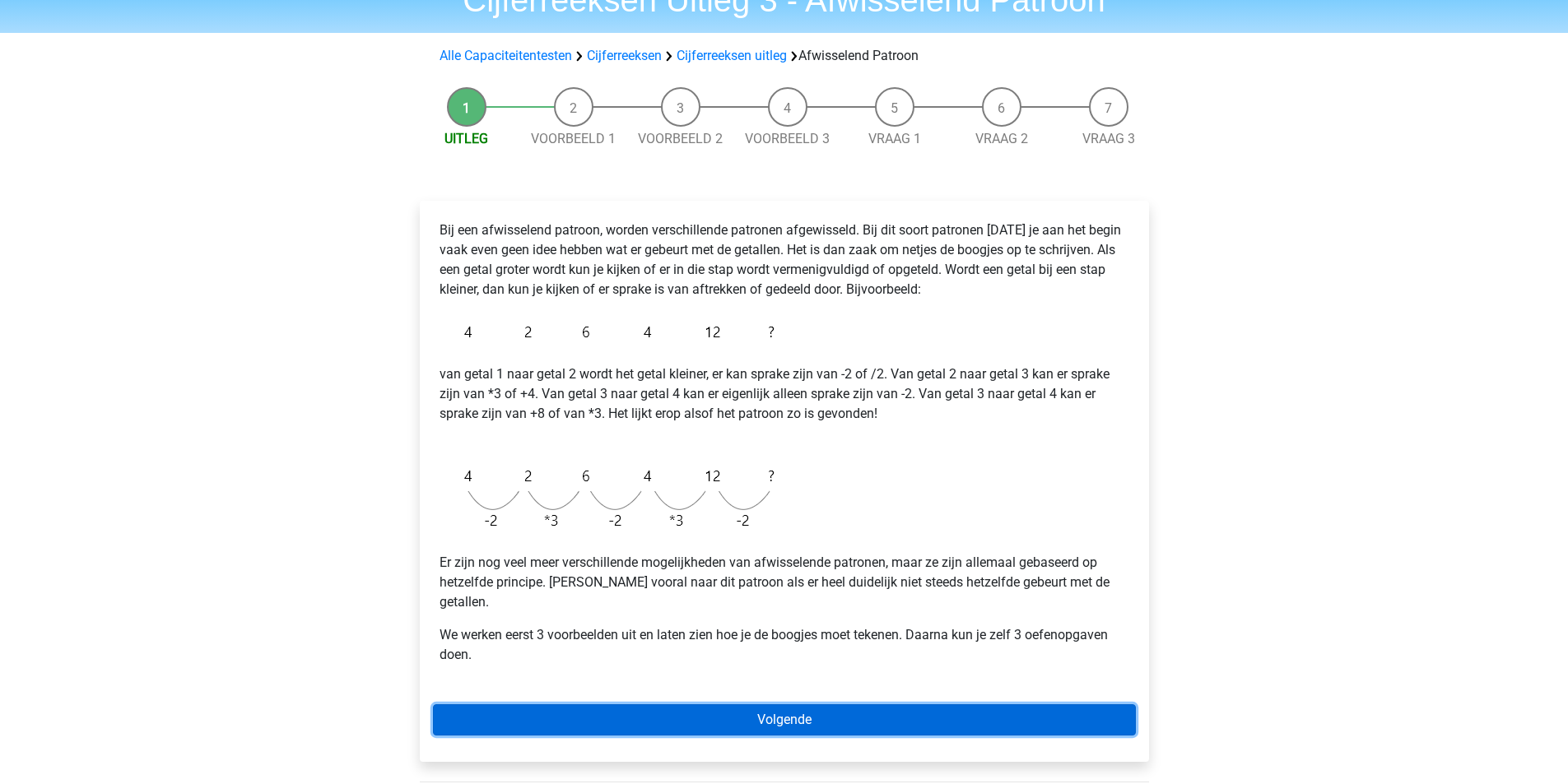
click at [772, 704] on link "Volgende" at bounding box center [784, 720] width 702 height 31
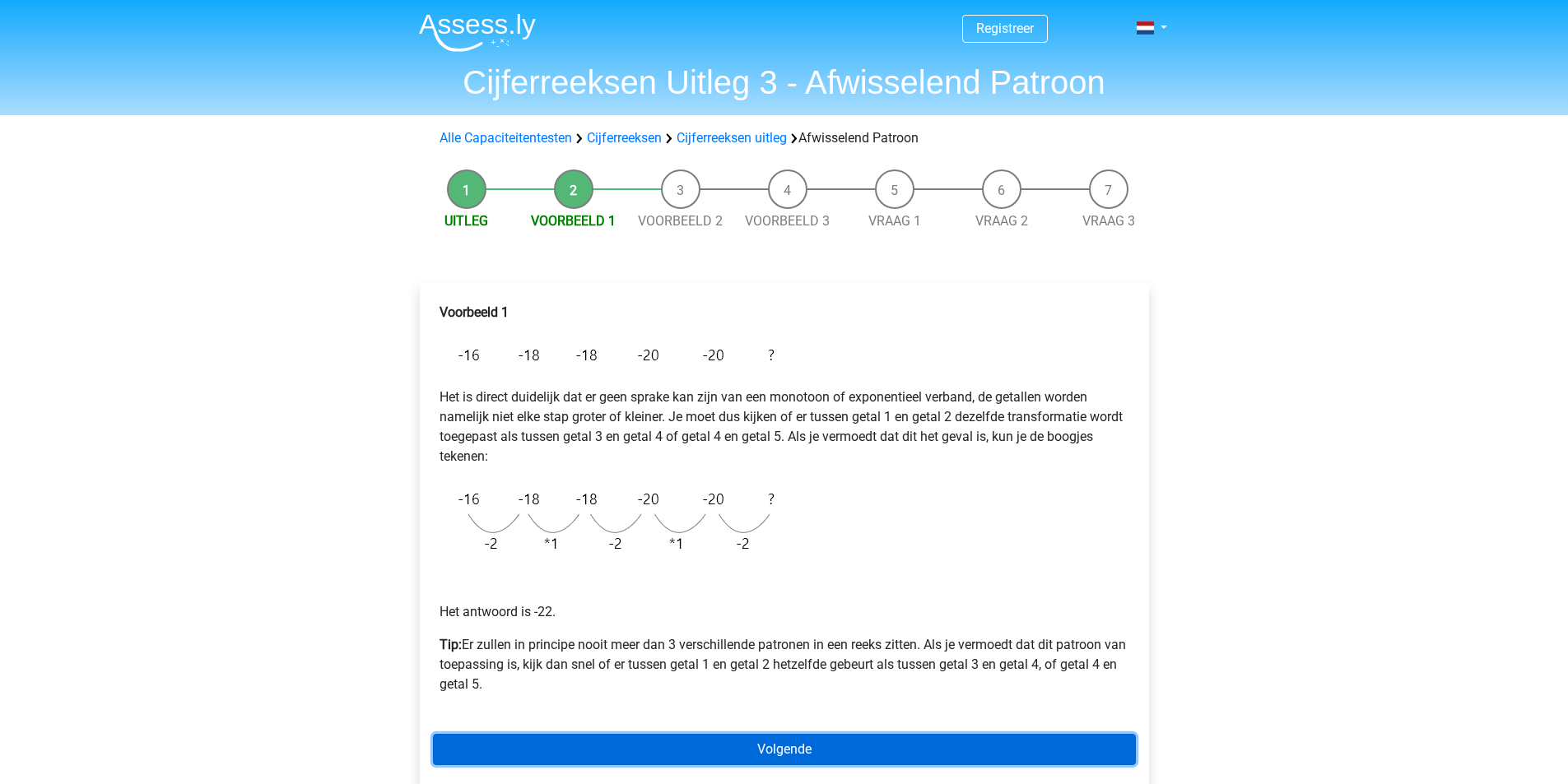
click at [764, 747] on link "Volgende" at bounding box center [784, 750] width 702 height 31
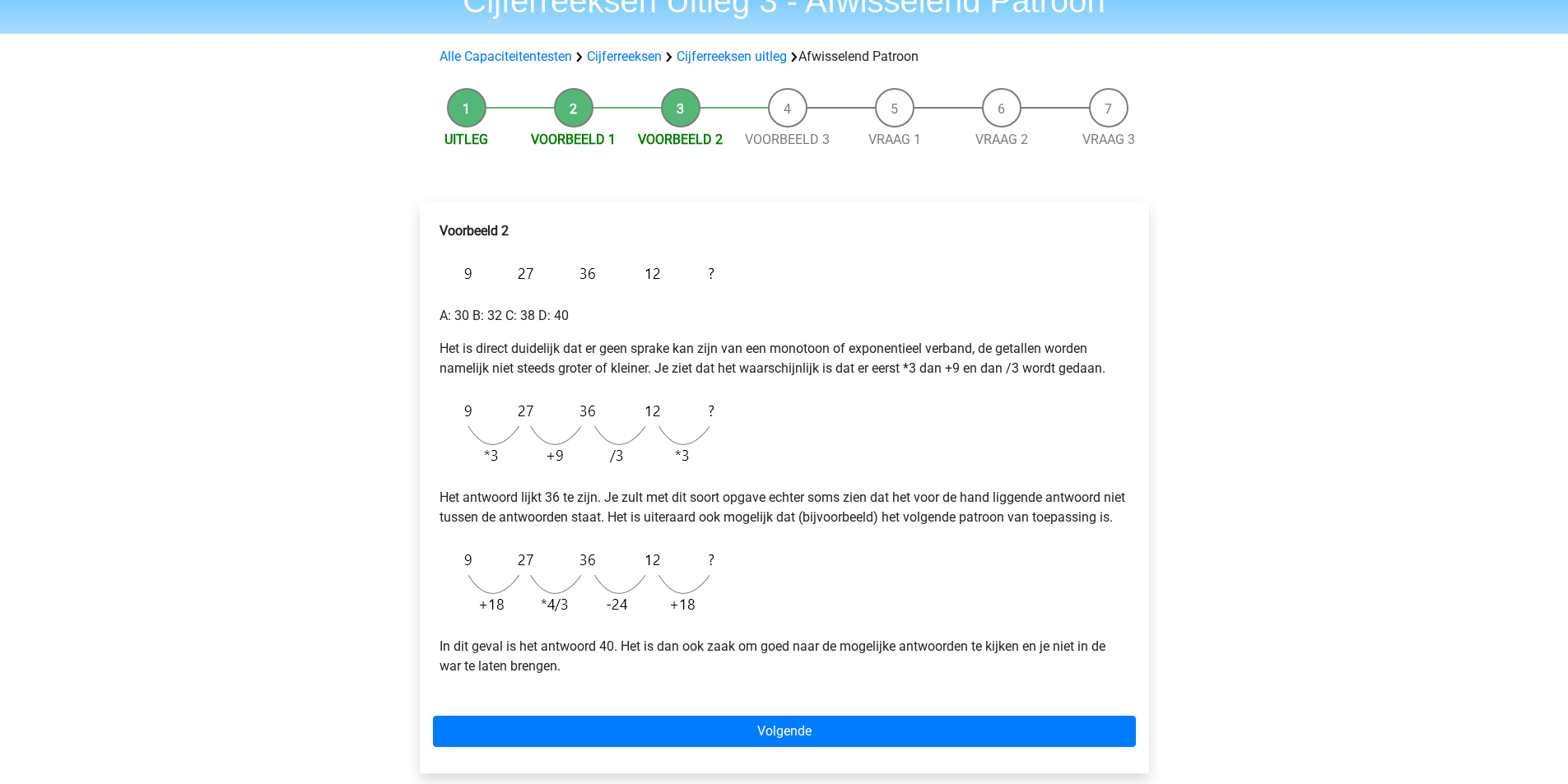
scroll to position [83, 0]
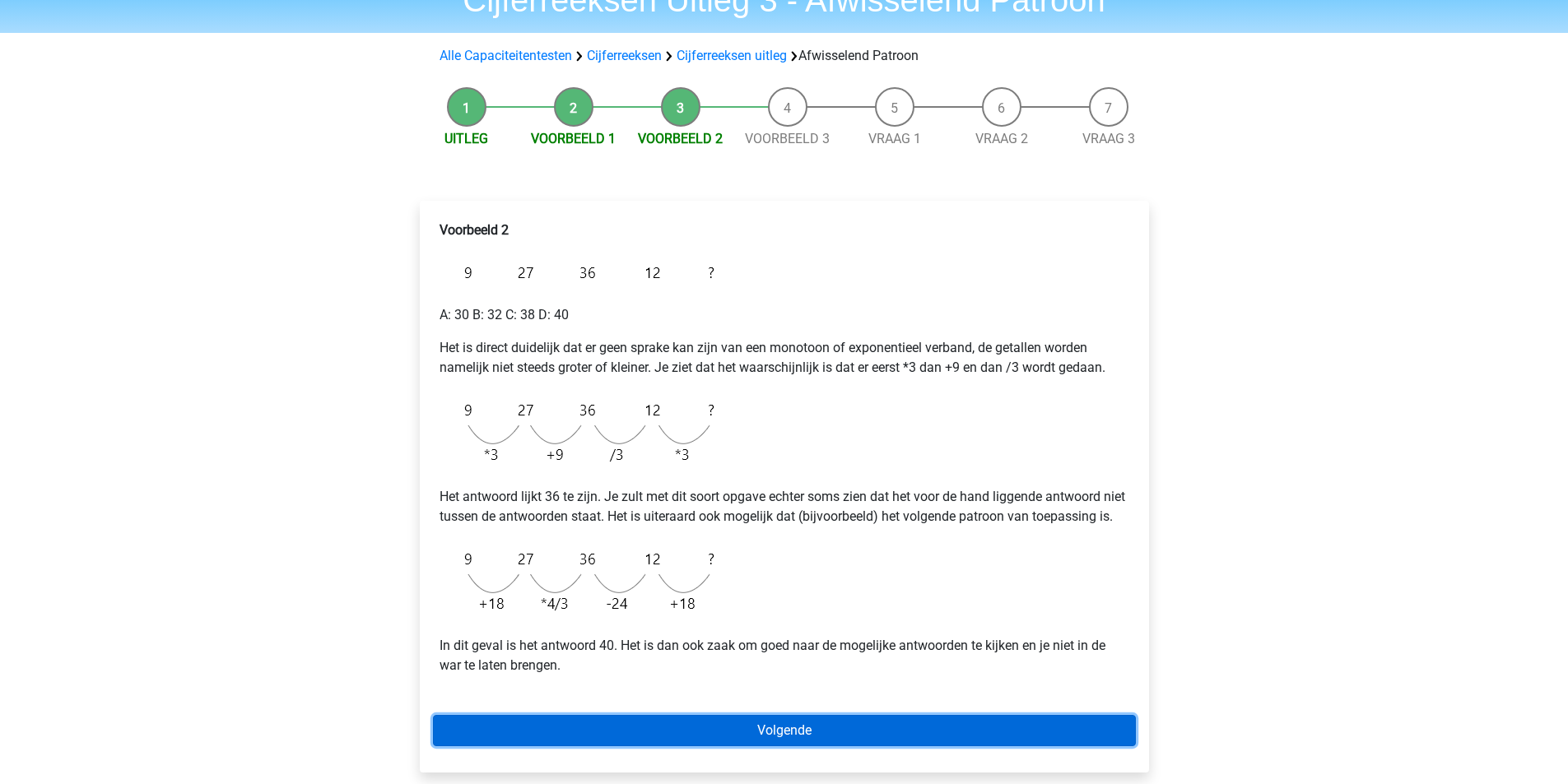
click at [696, 746] on link "Volgende" at bounding box center [784, 731] width 702 height 31
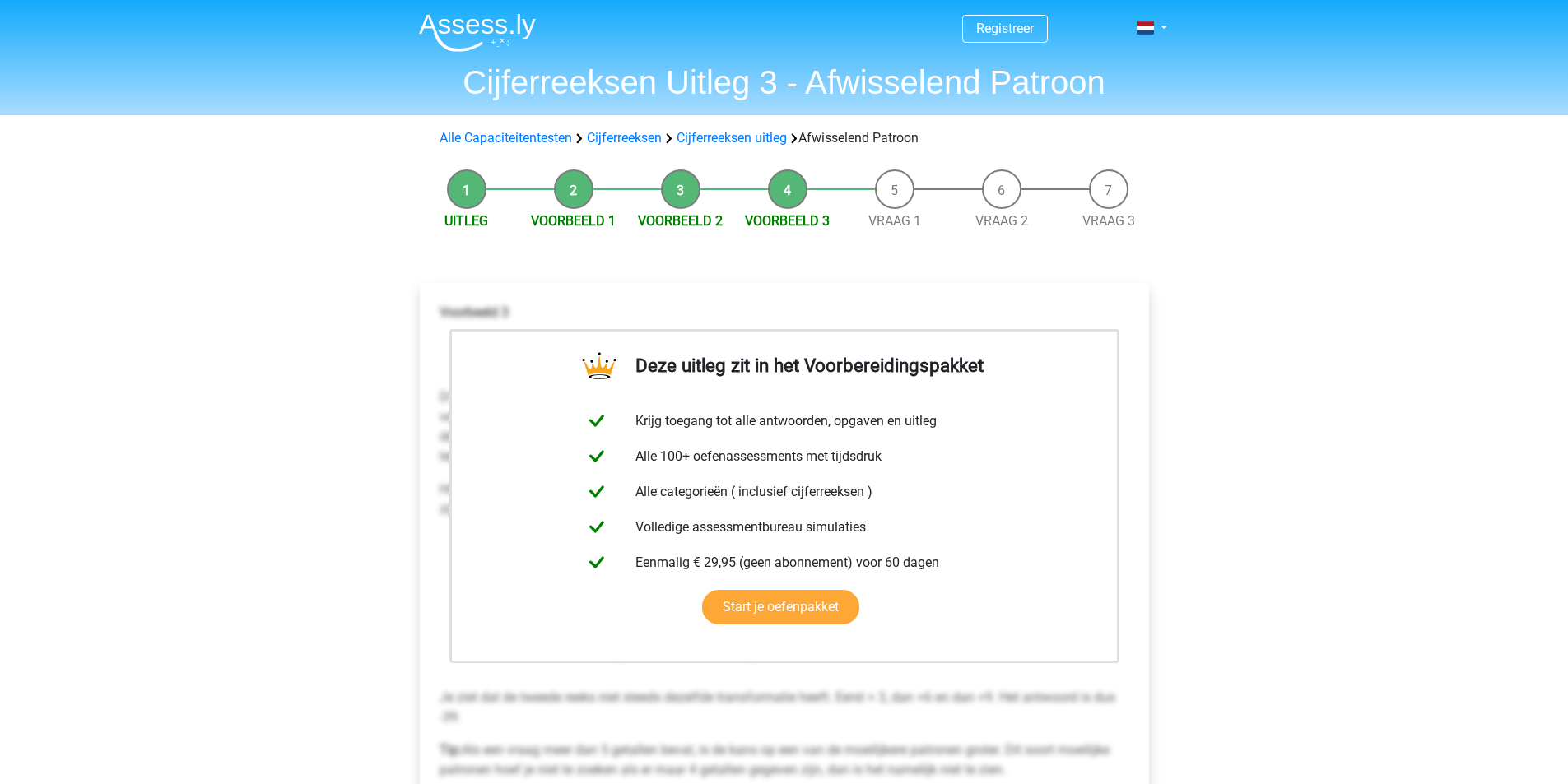
click at [898, 187] on li "Vraag 1" at bounding box center [895, 200] width 107 height 62
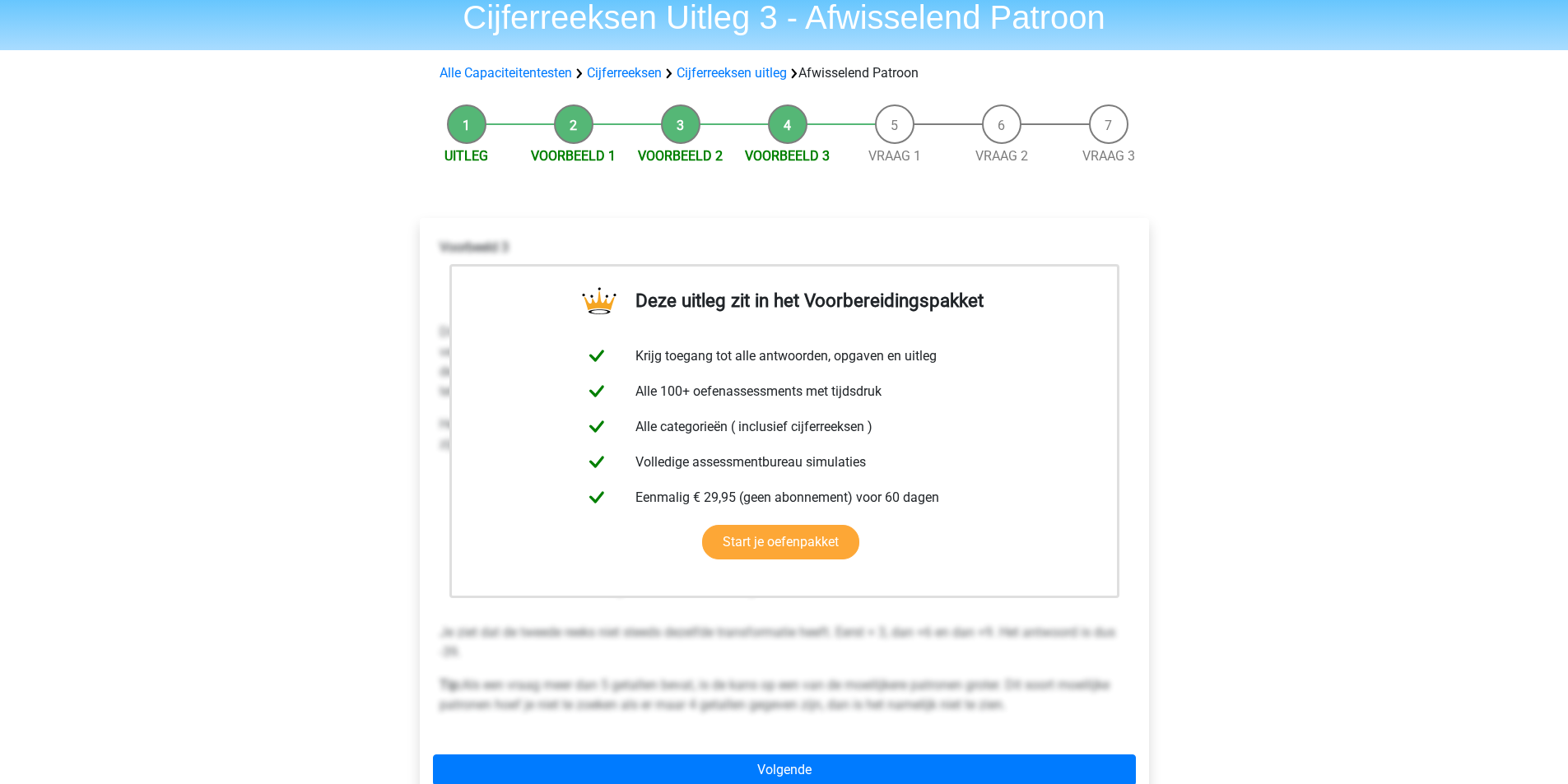
scroll to position [164, 0]
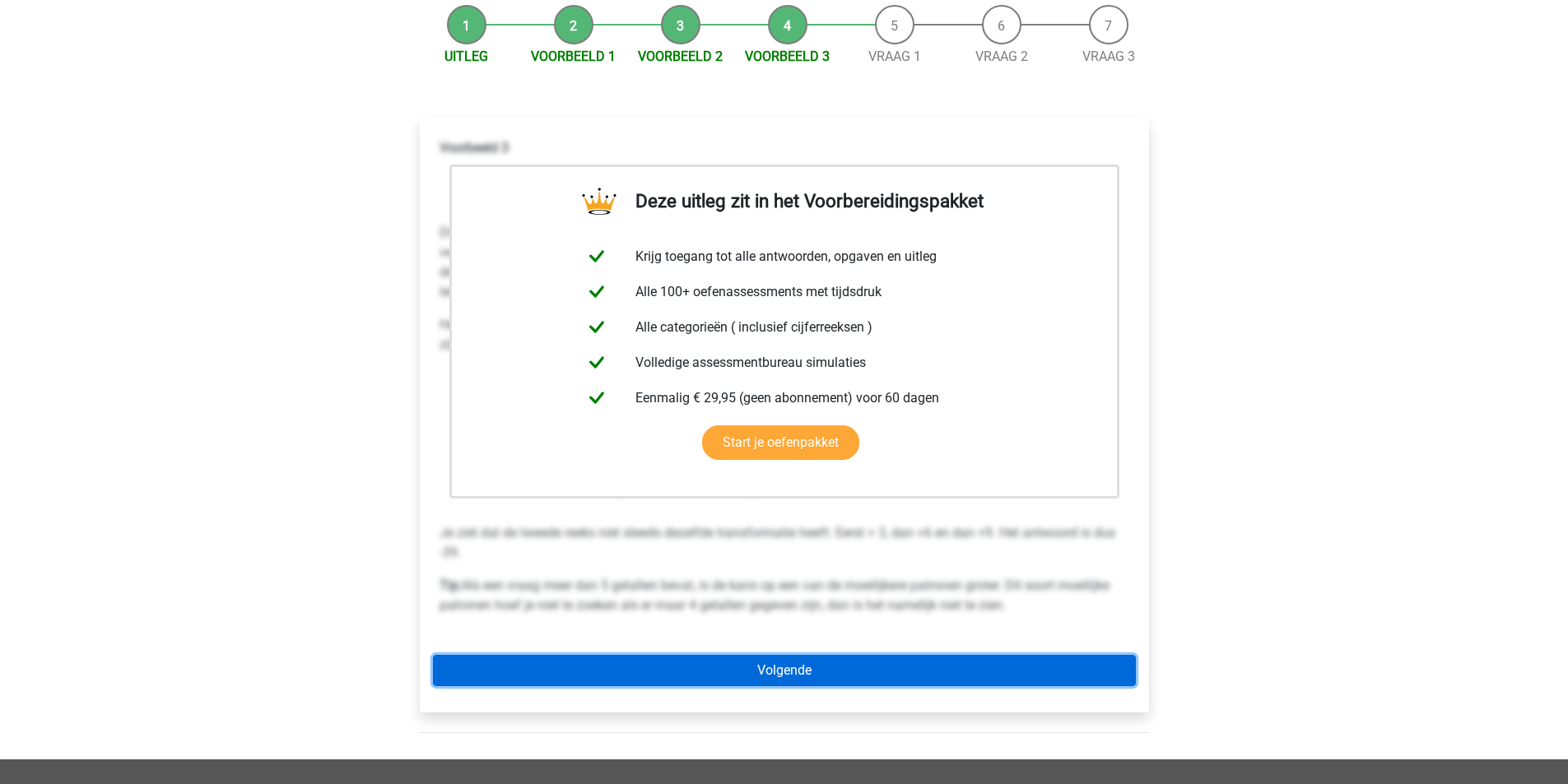
click at [772, 666] on link "Volgende" at bounding box center [784, 670] width 702 height 31
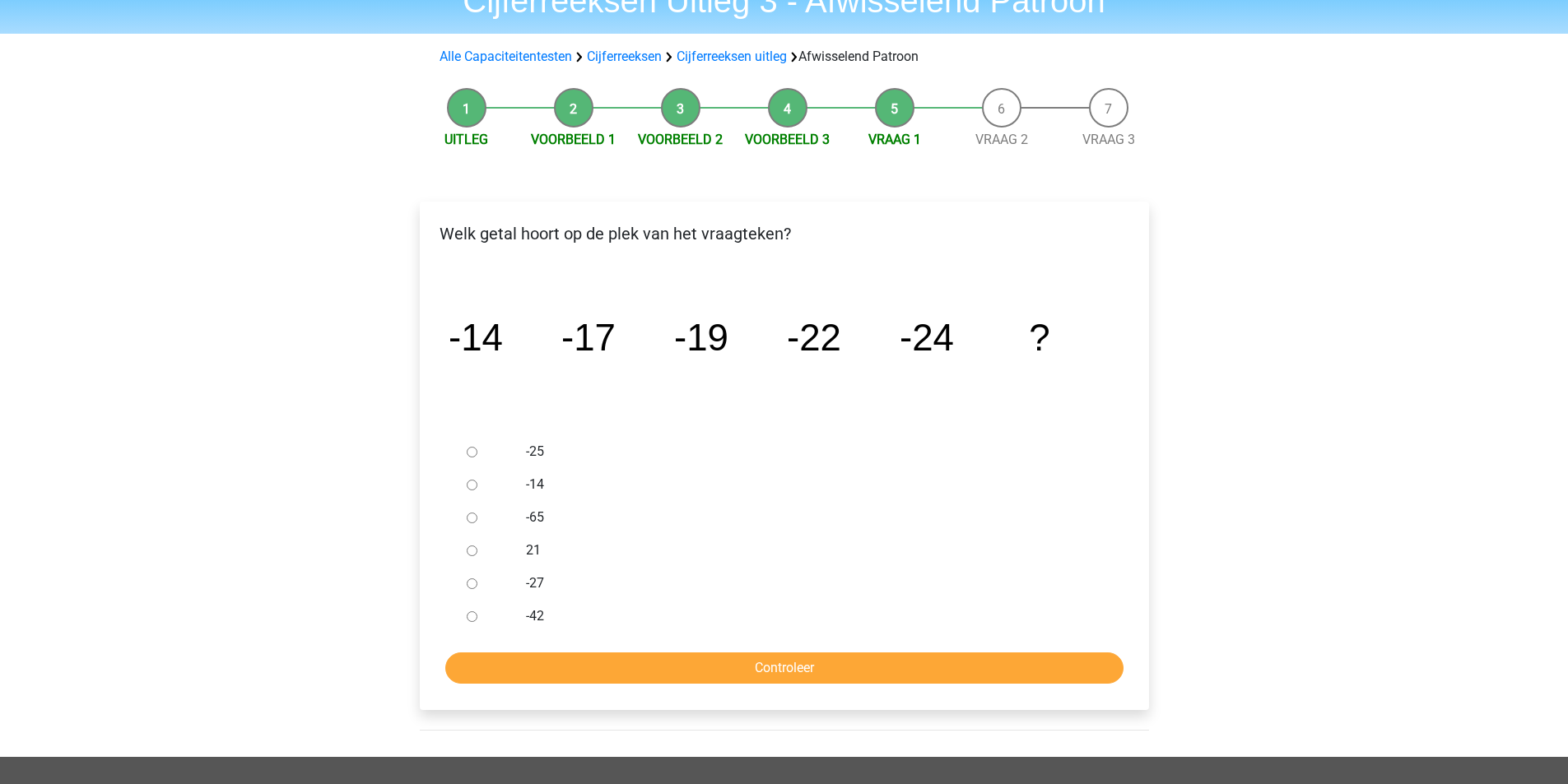
scroll to position [83, 0]
click at [470, 584] on input "-27" at bounding box center [471, 583] width 11 height 11
radio input "true"
click at [767, 670] on input "Controleer" at bounding box center [784, 667] width 678 height 31
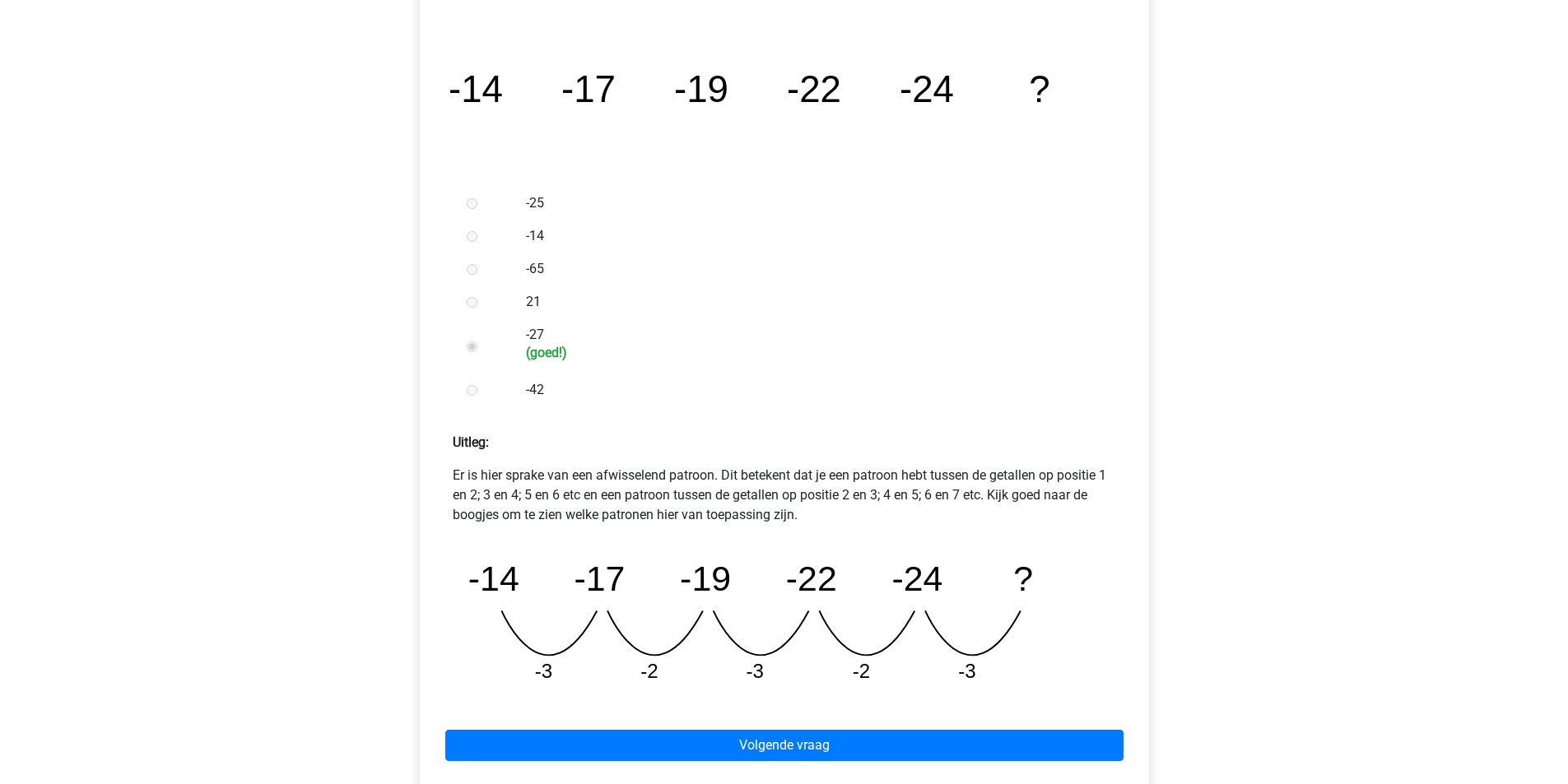
scroll to position [412, 0]
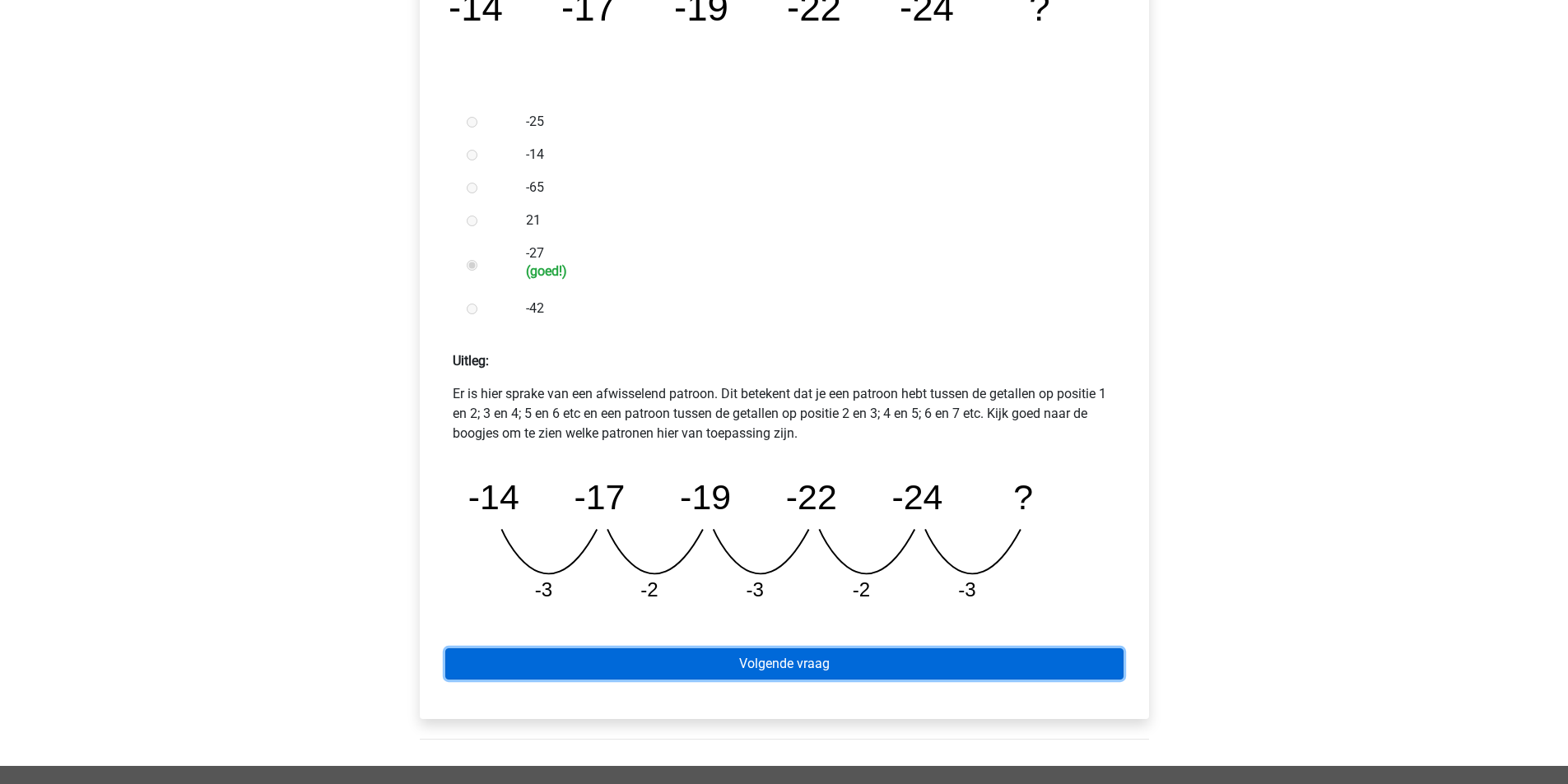
click at [739, 665] on link "Volgende vraag" at bounding box center [784, 664] width 678 height 31
